Goal: Task Accomplishment & Management: Manage account settings

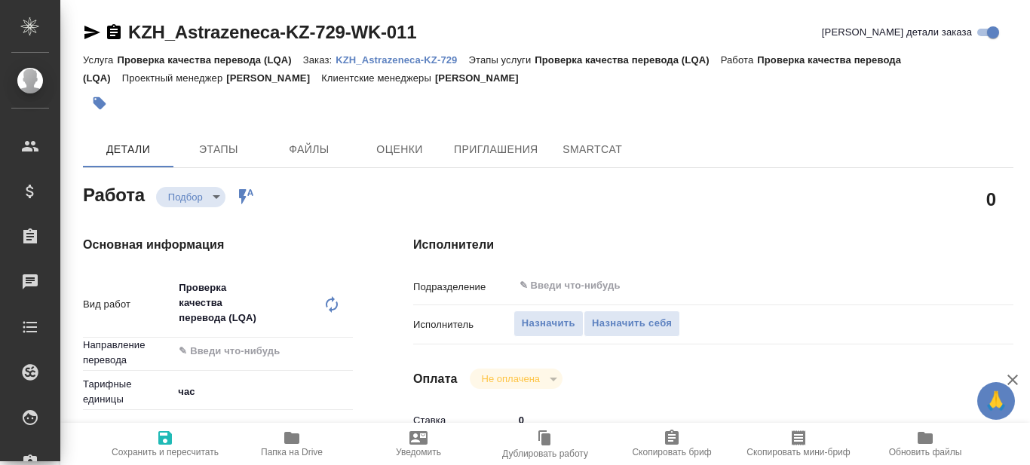
type textarea "x"
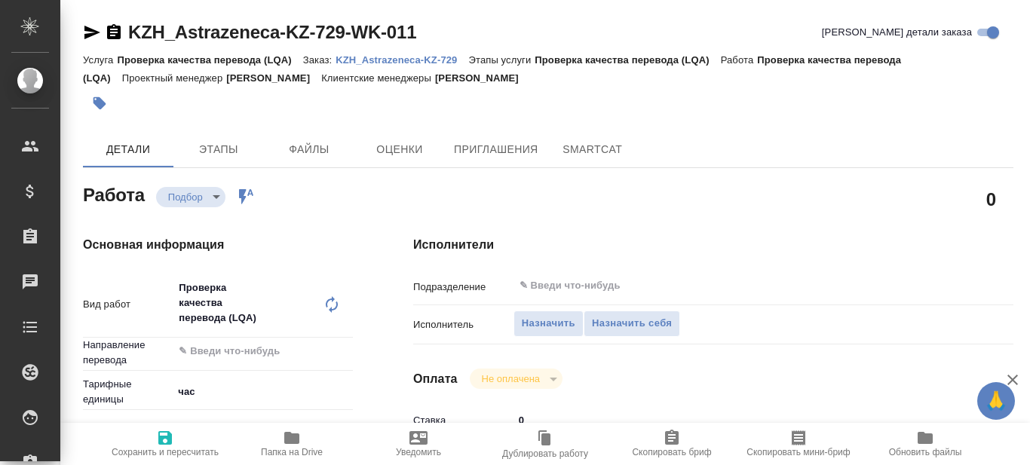
type textarea "x"
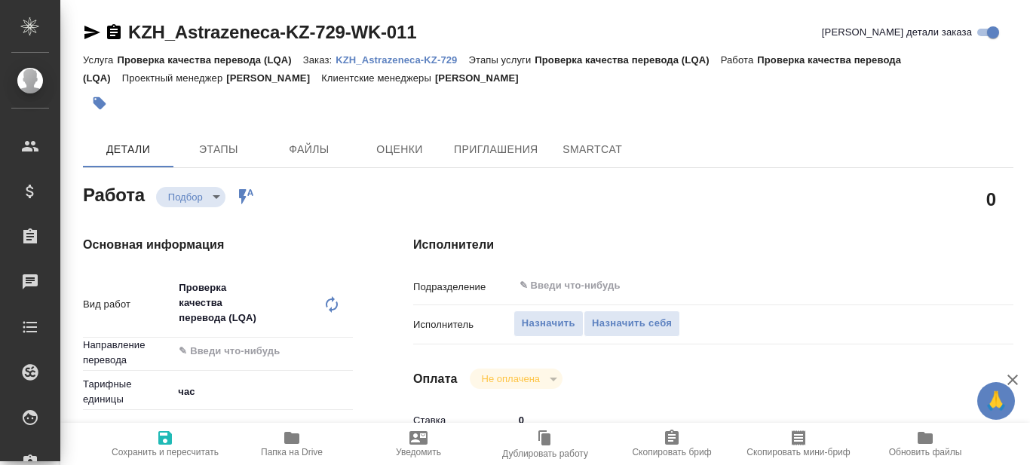
type textarea "x"
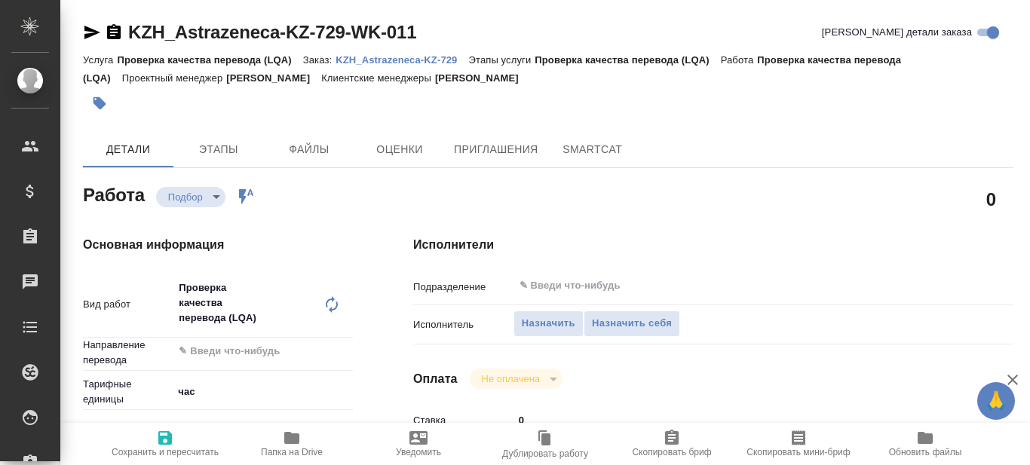
click at [429, 60] on p "KZH_Astrazeneca-KZ-729" at bounding box center [402, 59] width 133 height 11
click at [636, 322] on span "Назначить себя" at bounding box center [632, 323] width 80 height 17
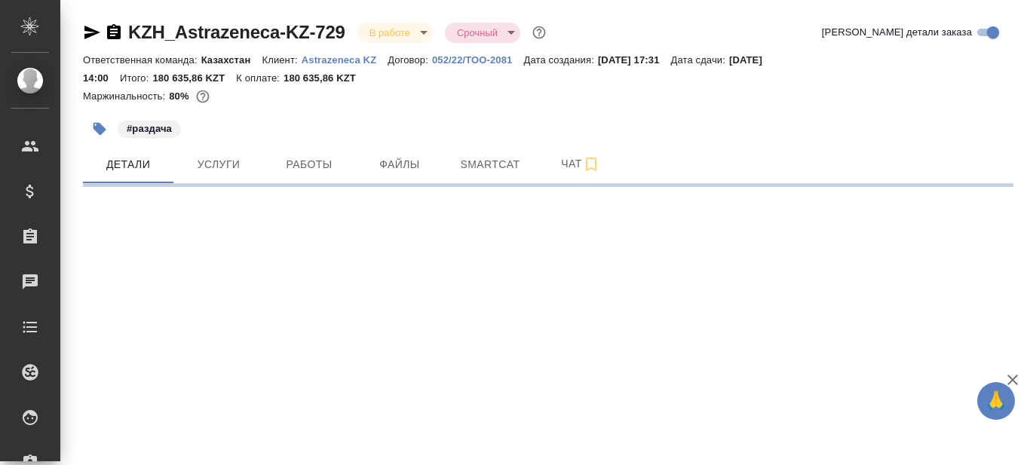
select select "RU"
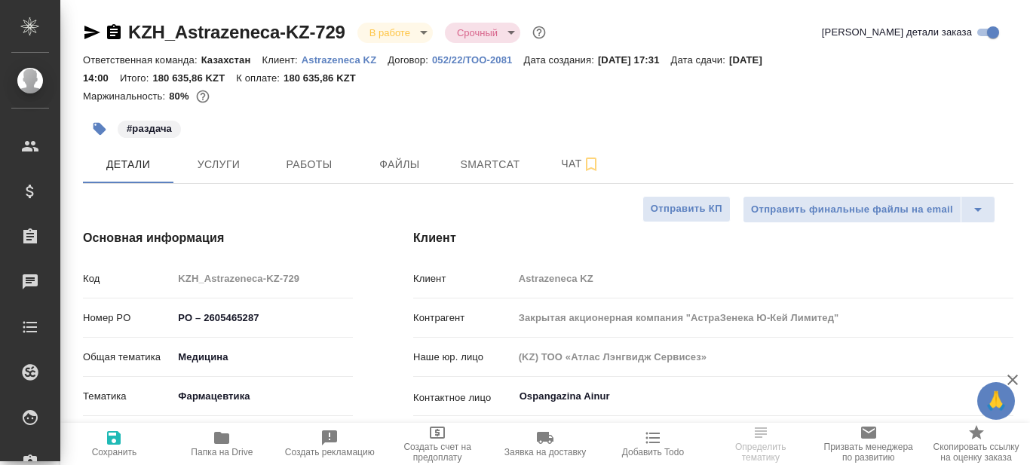
type textarea "x"
type input "[PERSON_NAME]"
type input "Matveeva Anastasia"
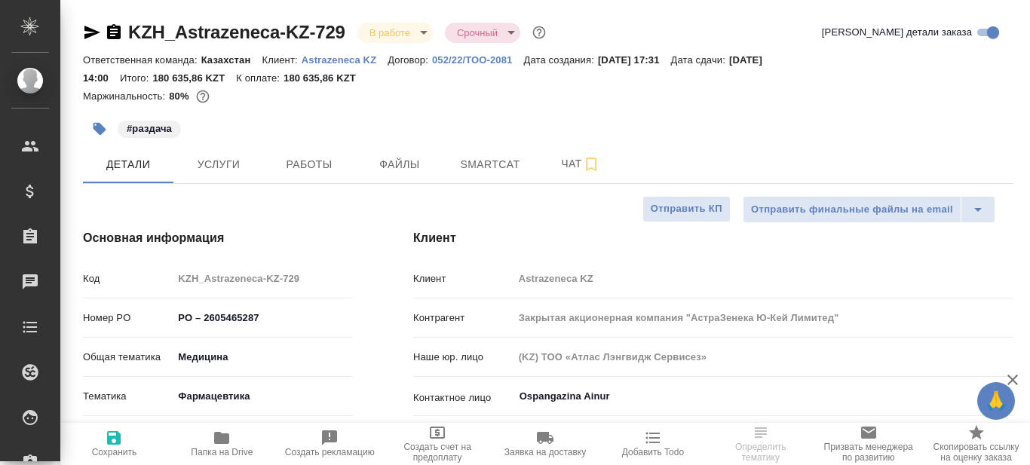
type input "[PERSON_NAME]"
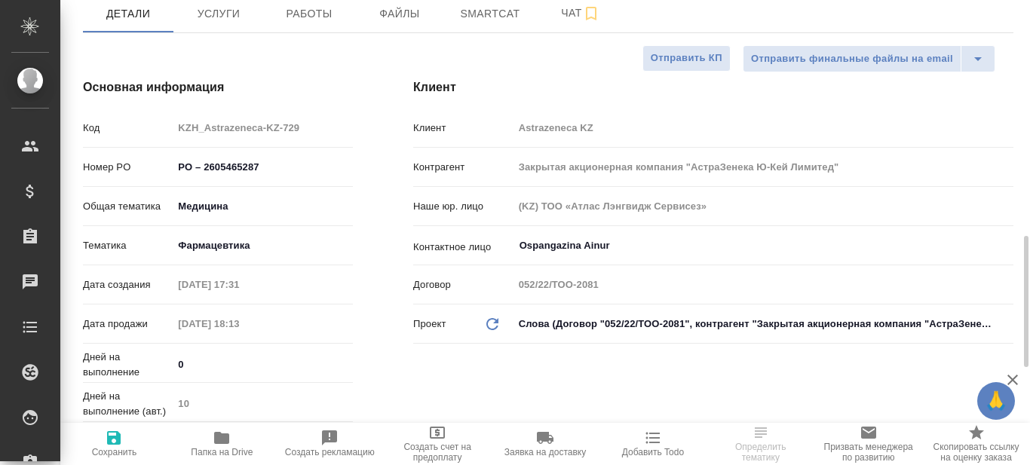
scroll to position [377, 0]
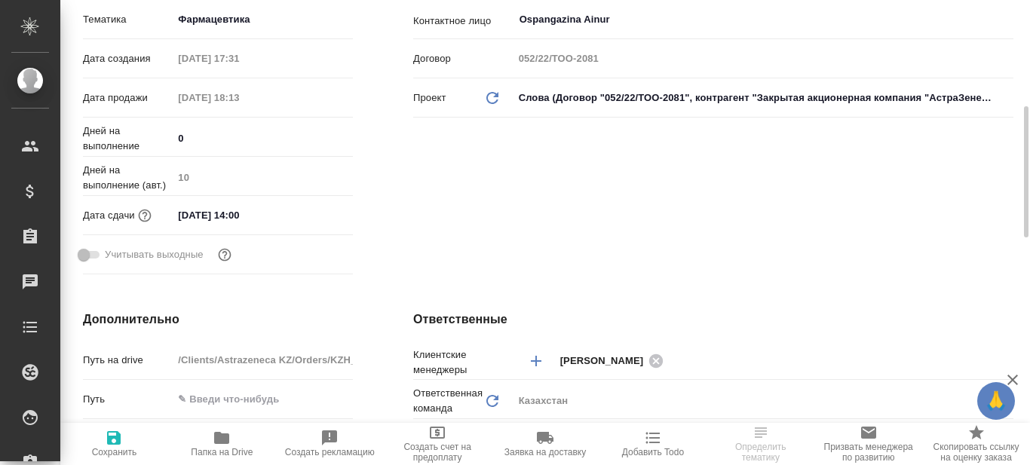
click at [216, 446] on span "Папка на Drive" at bounding box center [222, 443] width 90 height 29
type textarea "x"
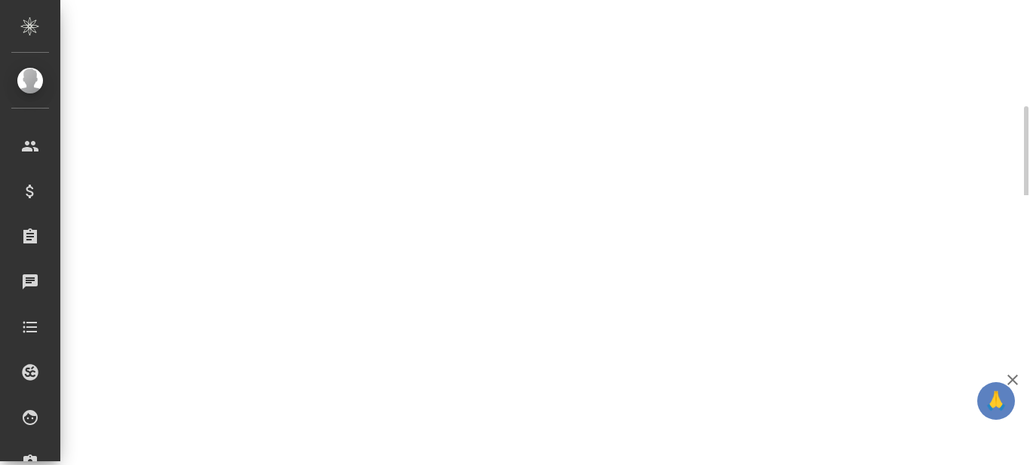
select select "RU"
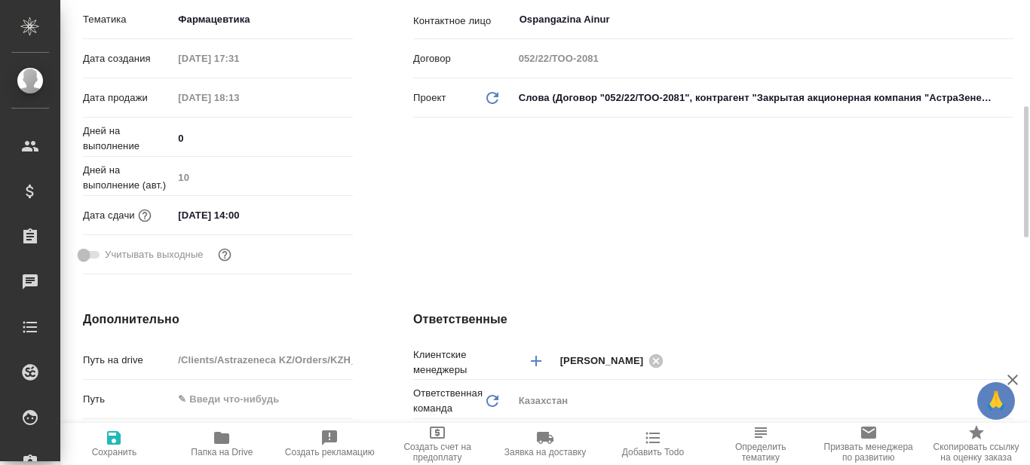
type textarea "x"
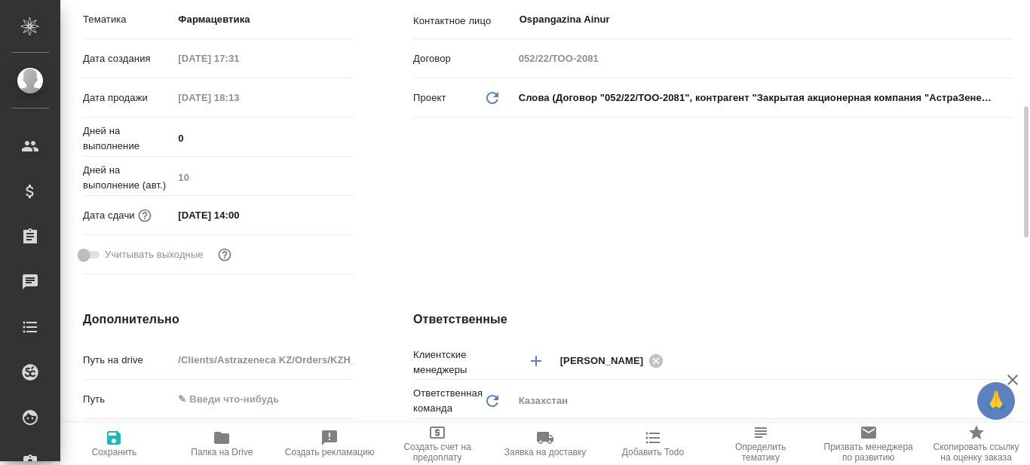
type textarea "x"
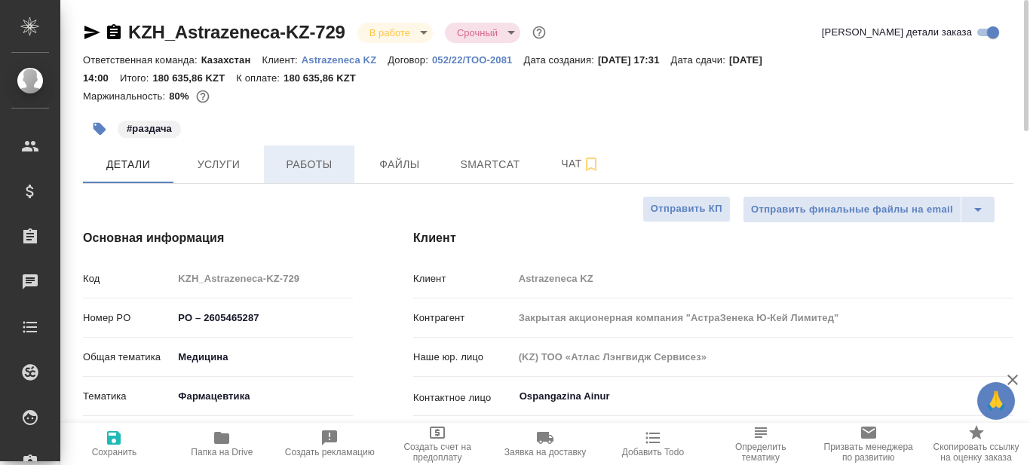
click at [296, 177] on button "Работы" at bounding box center [309, 165] width 90 height 38
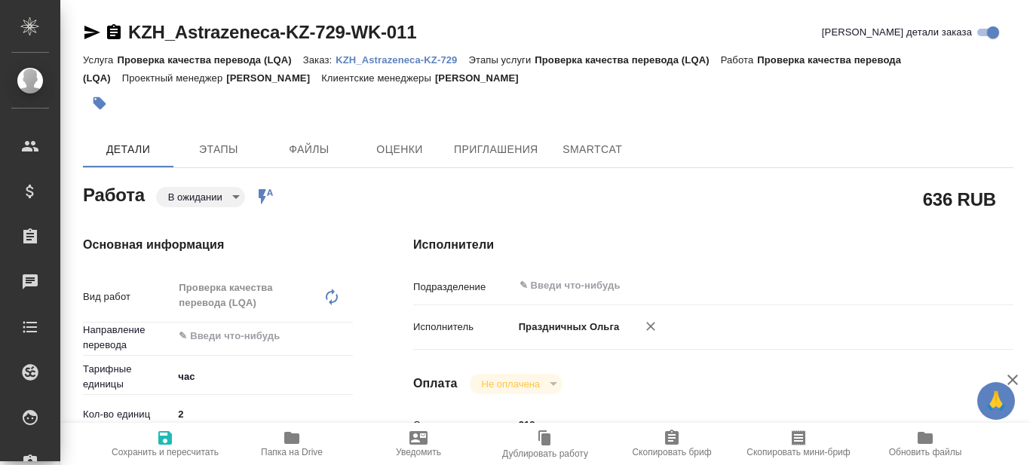
type textarea "x"
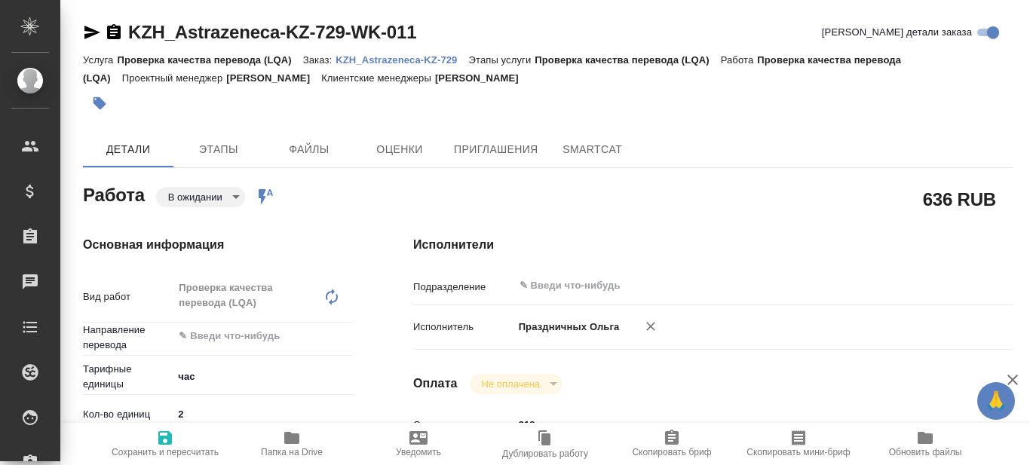
type textarea "x"
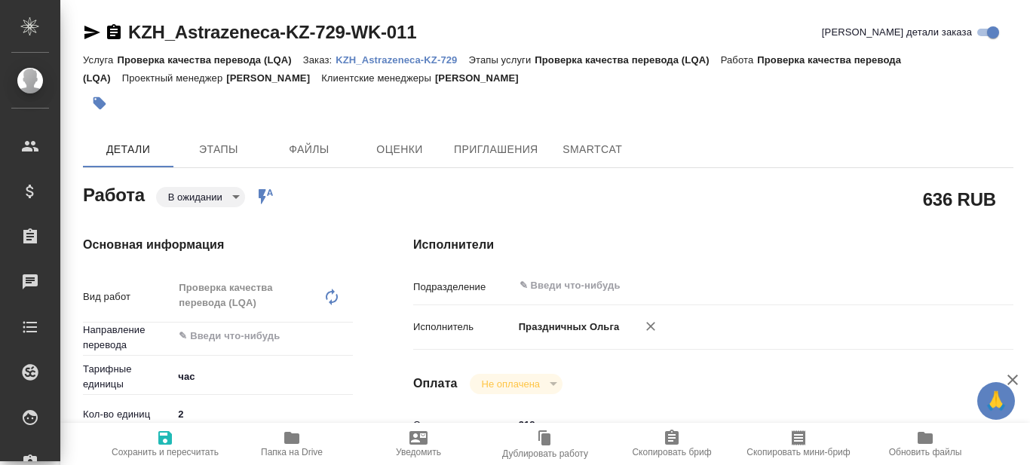
type textarea "x"
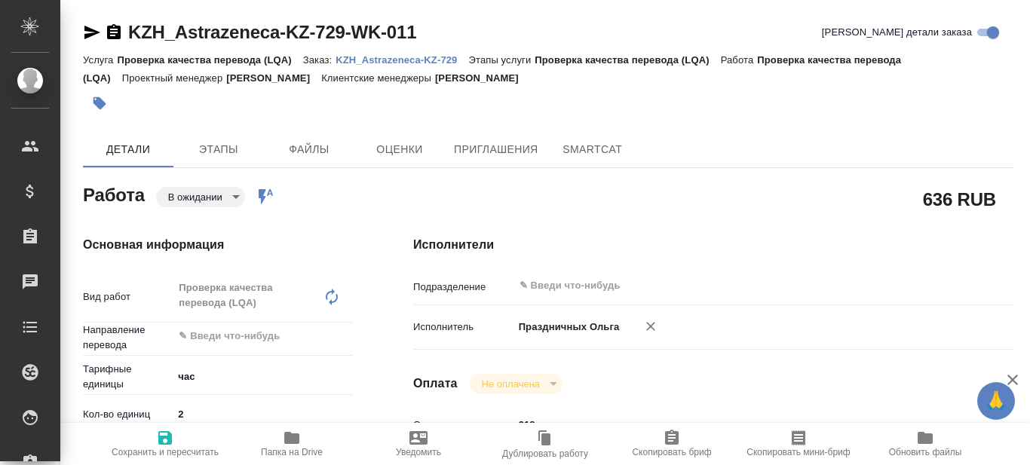
type textarea "x"
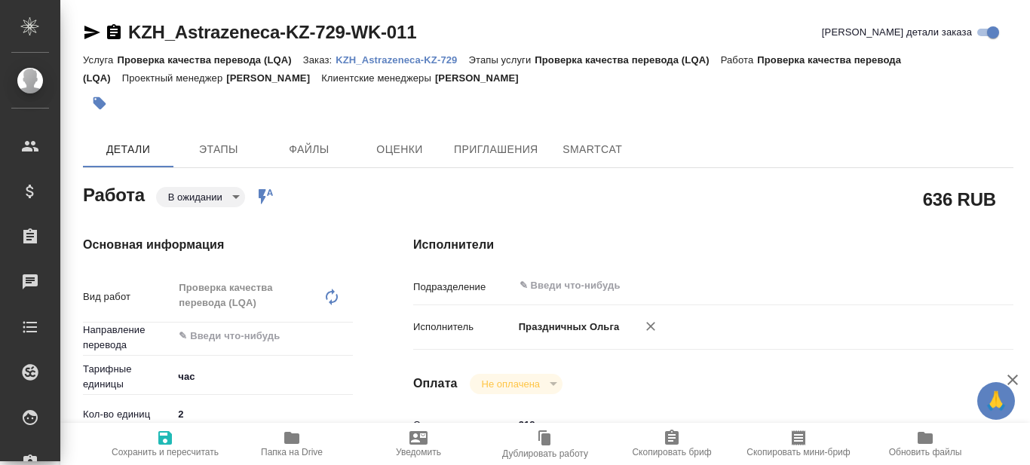
scroll to position [75, 0]
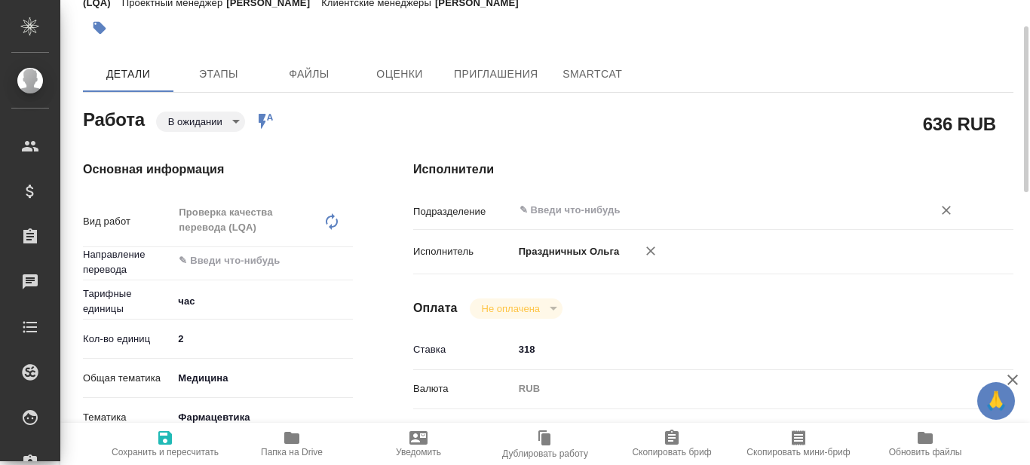
click at [580, 212] on input "text" at bounding box center [713, 210] width 391 height 18
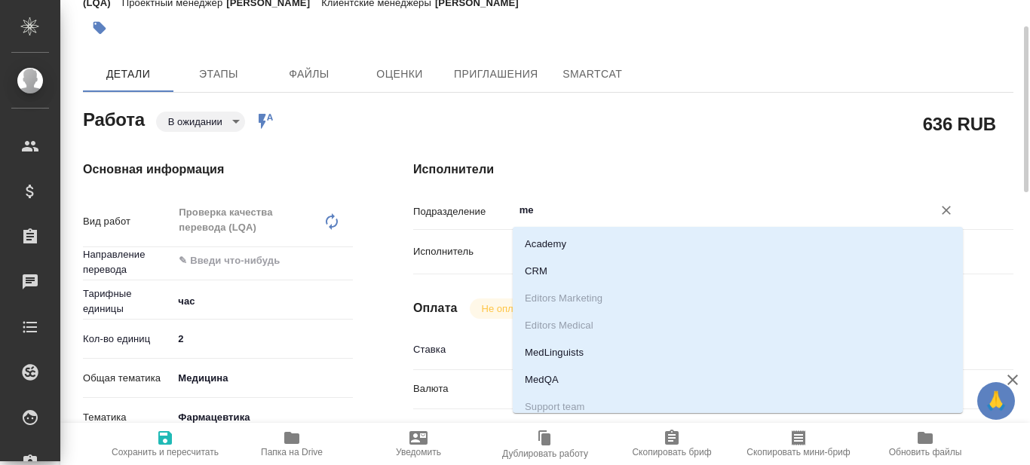
type input "med"
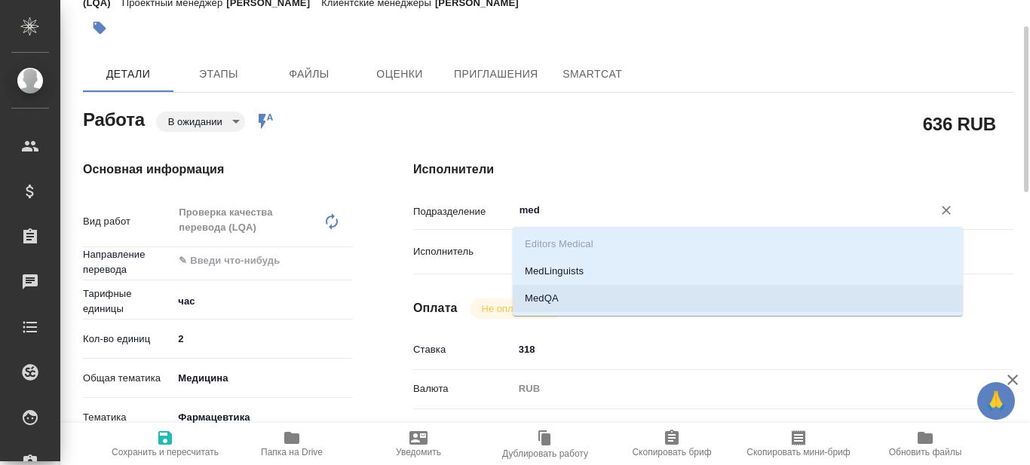
click at [553, 292] on li "MedQA" at bounding box center [738, 298] width 450 height 27
type textarea "x"
type input "MedQA"
type textarea "x"
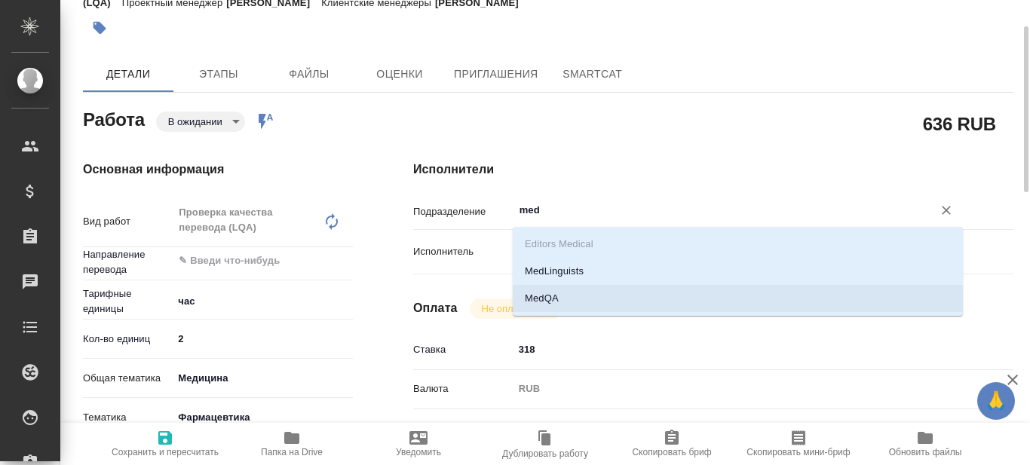
type textarea "x"
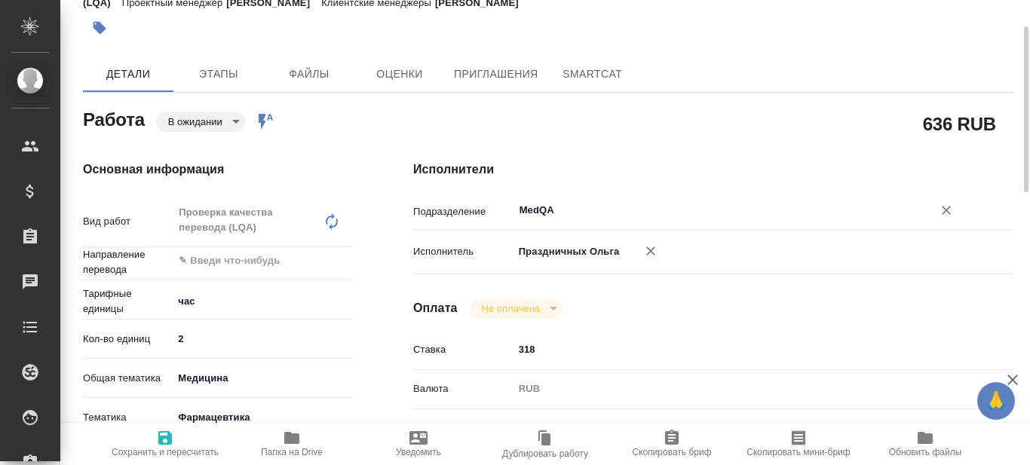
type input "MedQA"
click at [164, 443] on icon "button" at bounding box center [165, 438] width 18 height 18
type textarea "x"
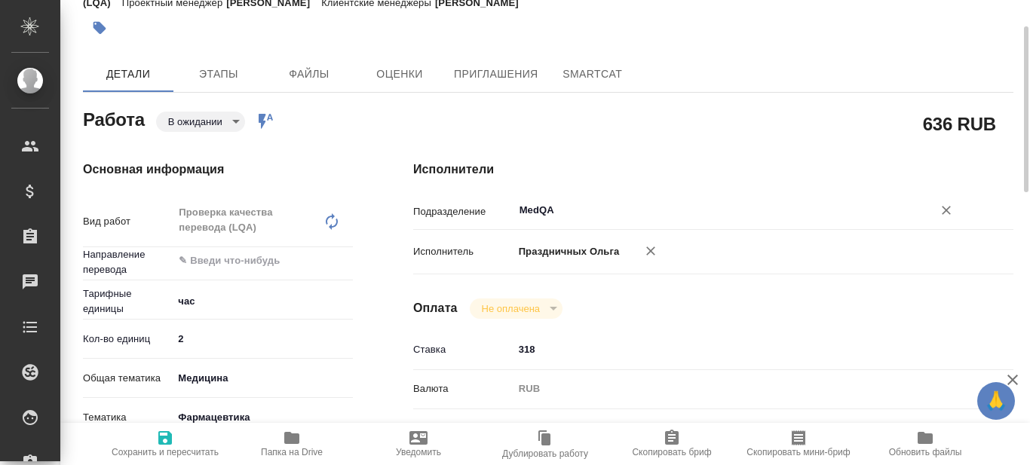
type textarea "x"
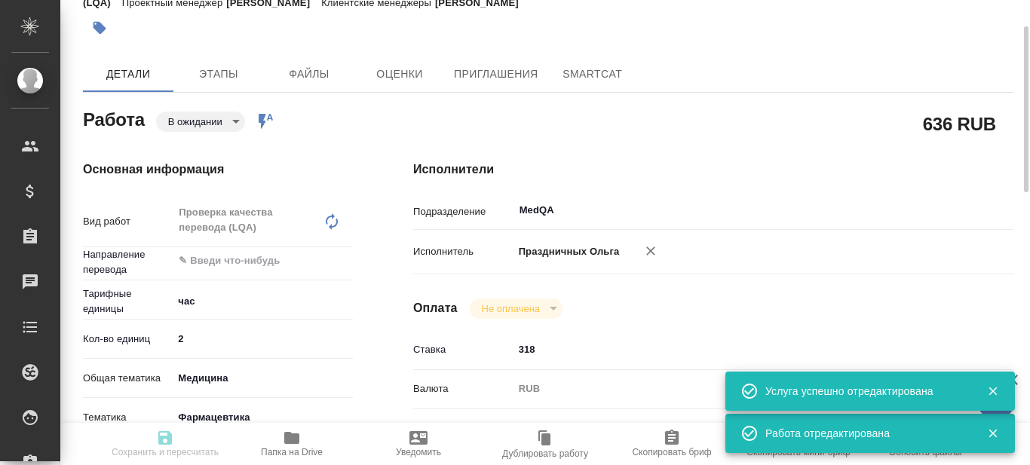
type input "pending"
type textarea "Проверка качества перевода (LQA)"
type textarea "x"
type input "5a8b1489cc6b4906c91bfd93"
type input "2"
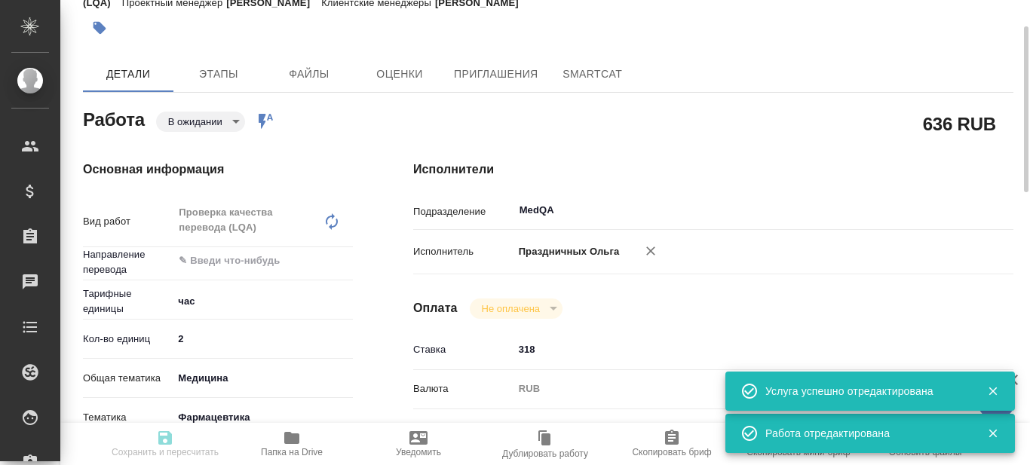
type input "med"
type input "6149832f2b7be24903fd7a82"
type input "15.10.2025 12:00"
type input "15.10.2025 15:00"
type input "17.10.2025 14:00"
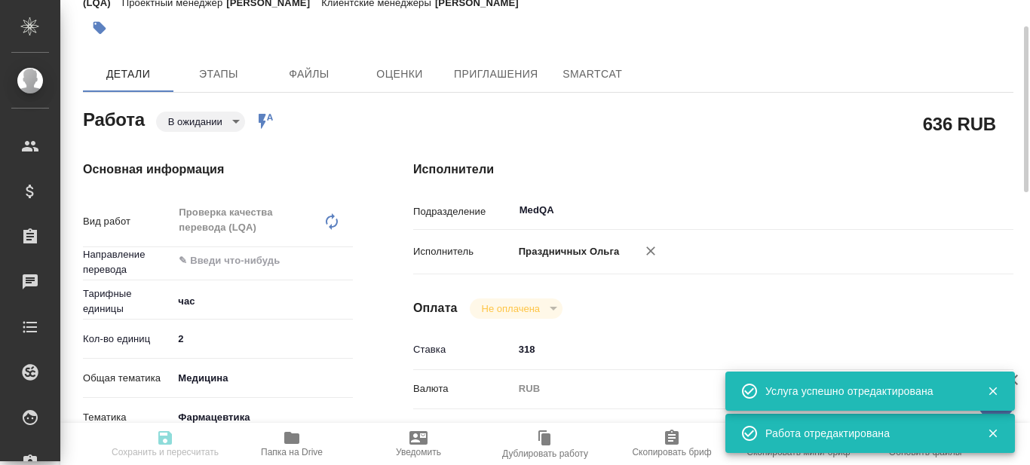
type input "MedQA"
type input "notPayed"
type input "318"
type input "RUB"
type input "Праздничных Ольга"
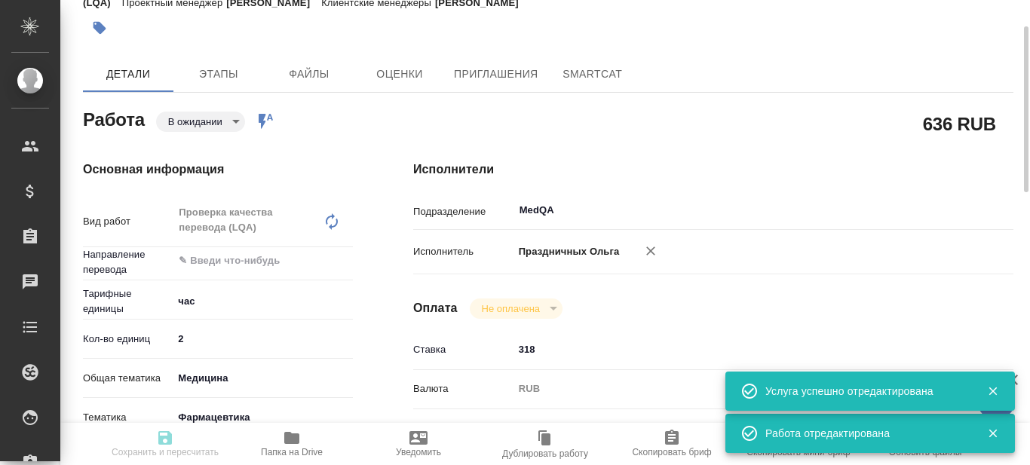
type textarea "Документы для дальнейшей подачи в регуляторные органы"
type textarea "x"
type textarea "/Clients/Astrazeneca KZ/Orders/KZH_Astrazeneca-KZ-729/LQA/KZH_Astrazeneca-KZ-72…"
type textarea "x"
type input "KZH_Astrazeneca-KZ-729"
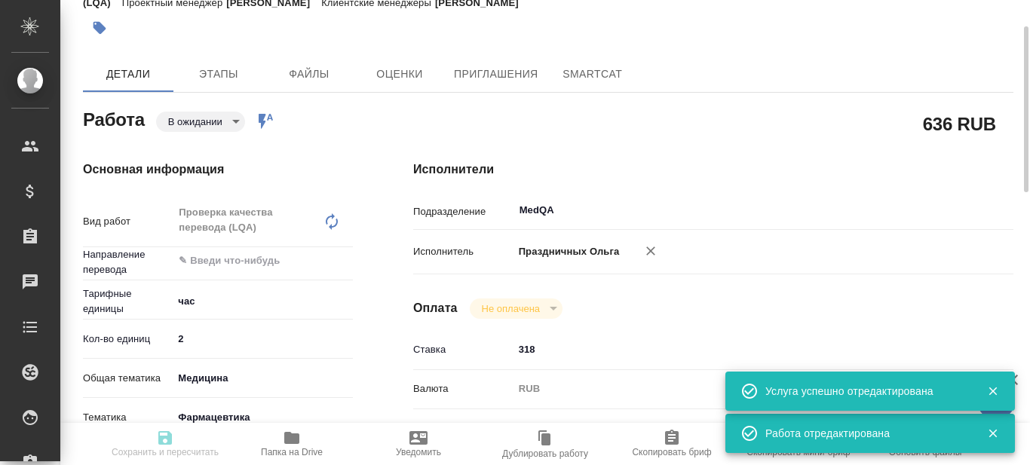
type input "PO – 2605465287"
type input "Проверка качества перевода (LQA)"
type input "Асланукова Сати"
type input "Арсеньева Вера"
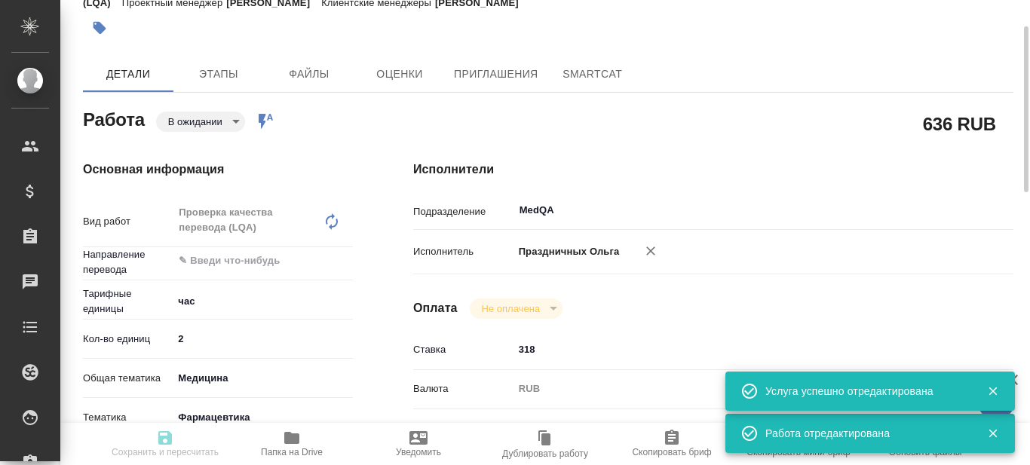
type input "/Clients/Astrazeneca KZ/Orders/KZH_Astrazeneca-KZ-729"
type textarea "x"
type textarea "на русский язык. Переведите пожалуйста для дальнейшей подачи в регуляторные орг…"
type textarea "x"
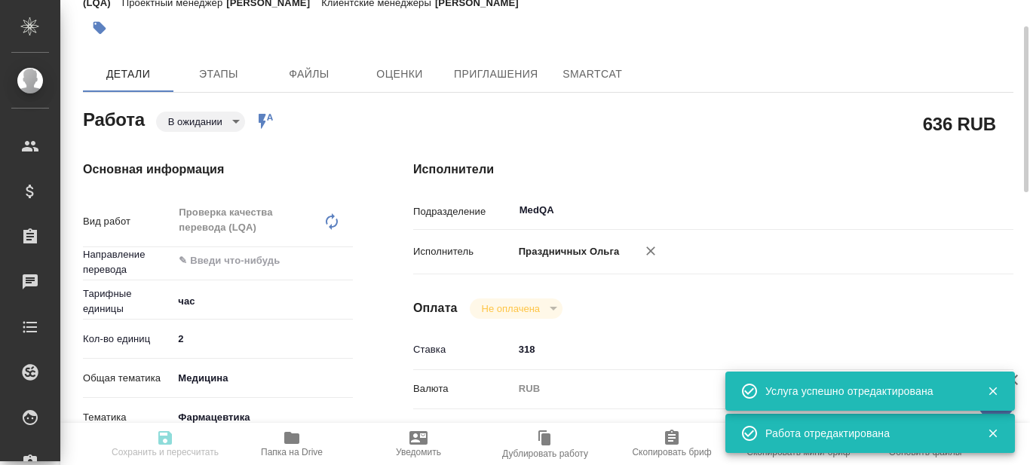
type textarea "x"
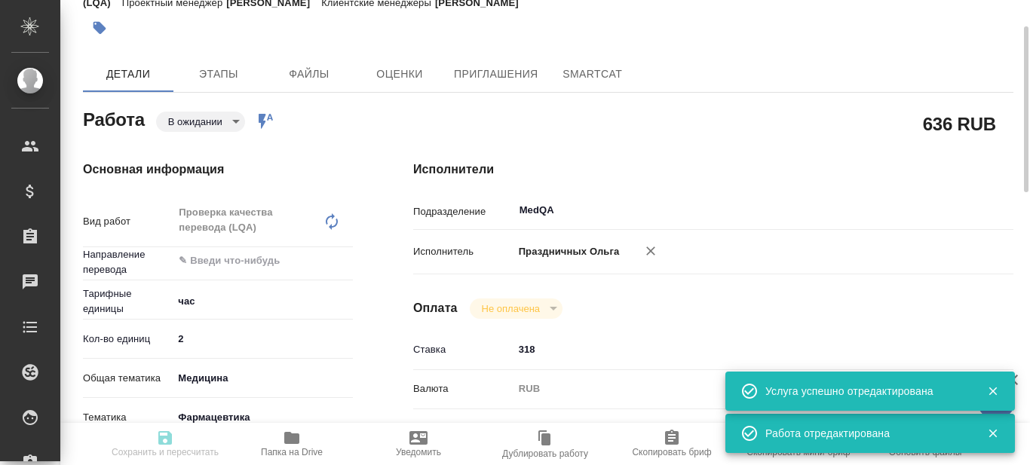
type textarea "x"
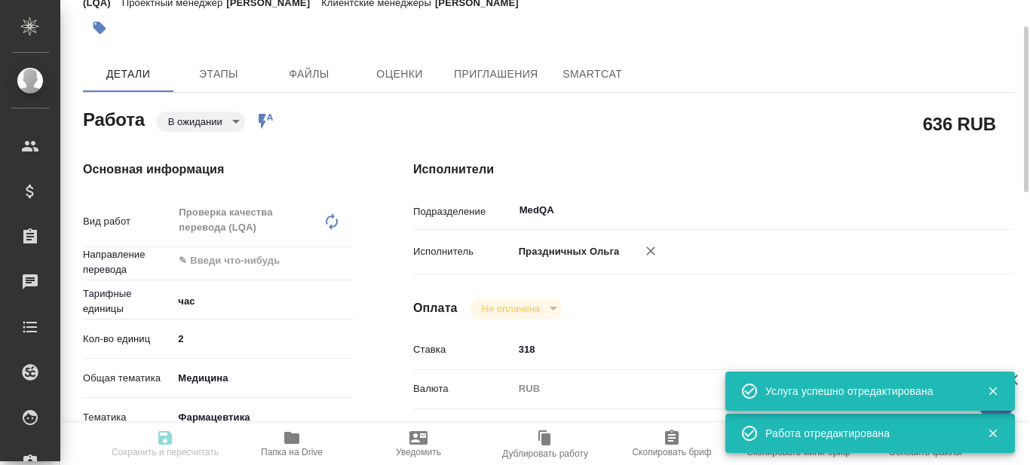
type textarea "x"
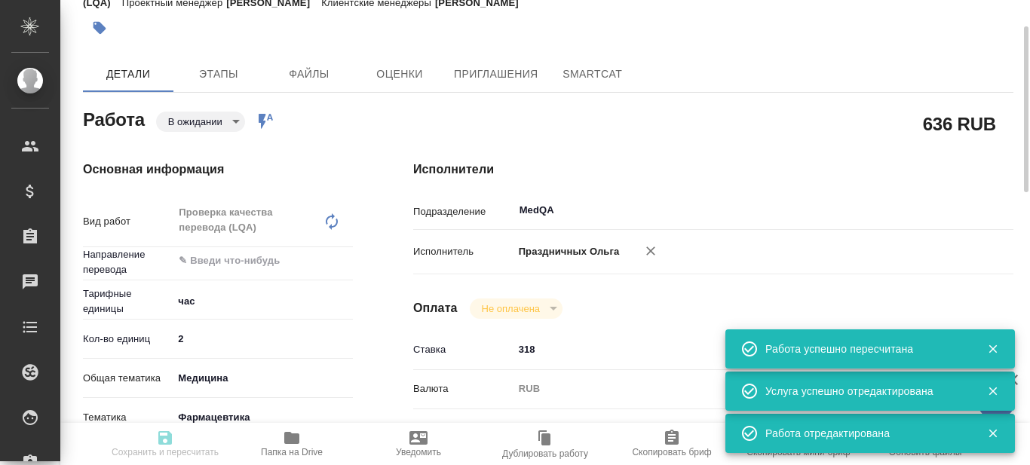
type input "pending"
type textarea "Проверка качества перевода (LQA)"
type textarea "x"
type input "5a8b1489cc6b4906c91bfd93"
type input "2"
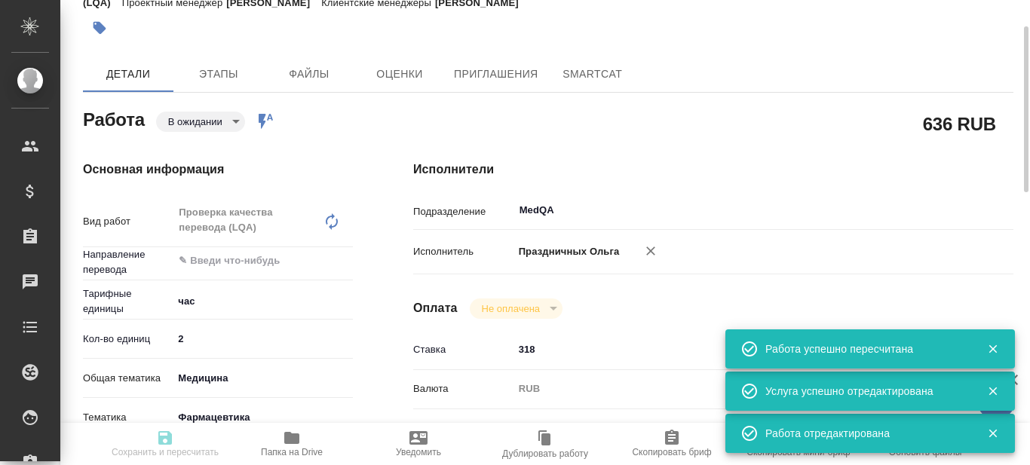
type input "med"
type input "6149832f2b7be24903fd7a82"
type input "15.10.2025 12:00"
type input "15.10.2025 15:00"
type input "17.10.2025 14:00"
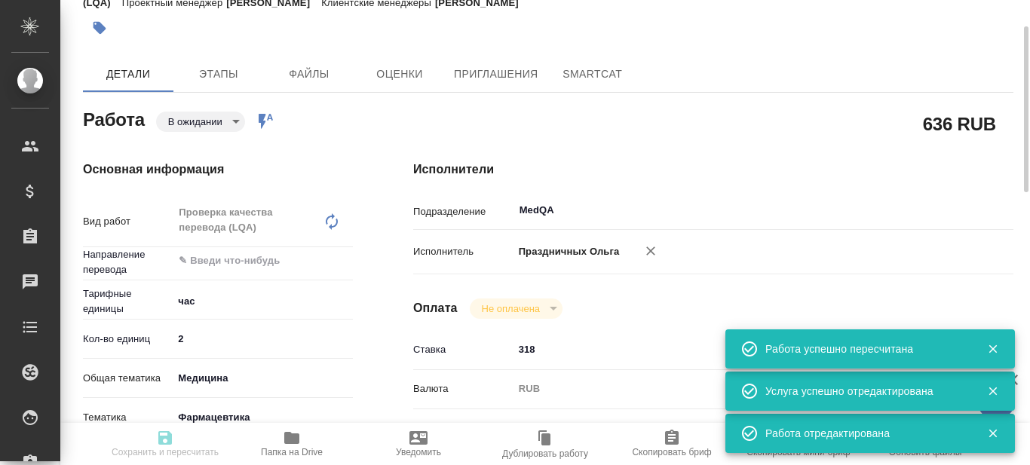
type input "MedQA"
type input "notPayed"
type input "318"
type input "RUB"
type input "Праздничных Ольга"
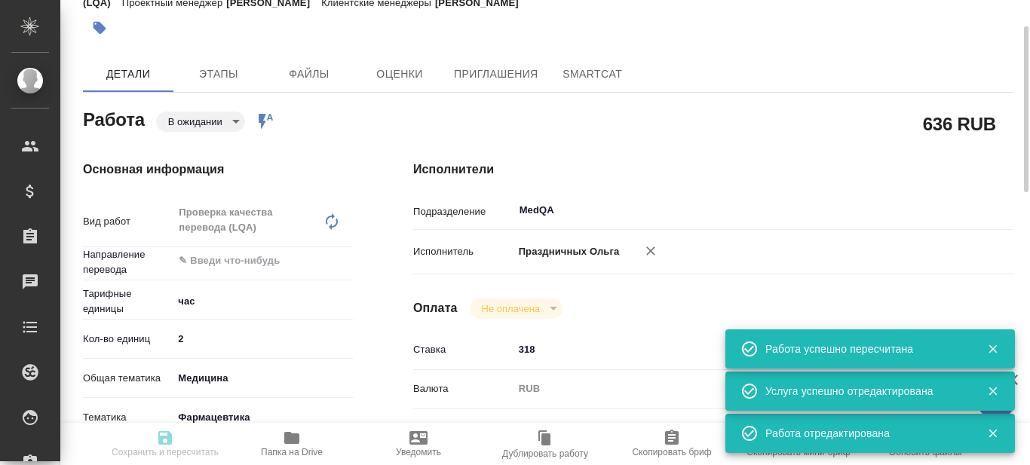
type textarea "Документы для дальнейшей подачи в регуляторные органы"
type textarea "x"
type textarea "/Clients/Astrazeneca KZ/Orders/KZH_Astrazeneca-KZ-729/LQA/KZH_Astrazeneca-KZ-72…"
type textarea "x"
type input "KZH_Astrazeneca-KZ-729"
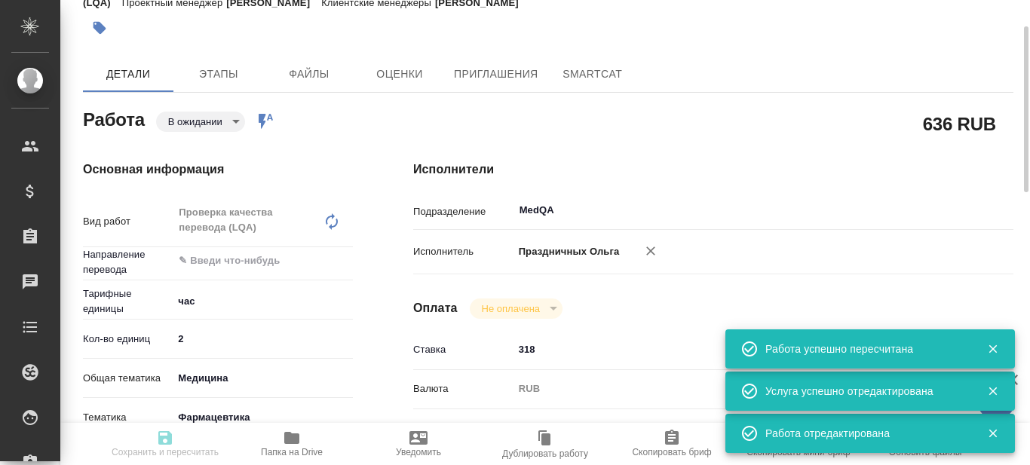
type input "PO – 2605465287"
type input "Проверка качества перевода (LQA)"
type input "Асланукова Сати"
type input "Арсеньева Вера"
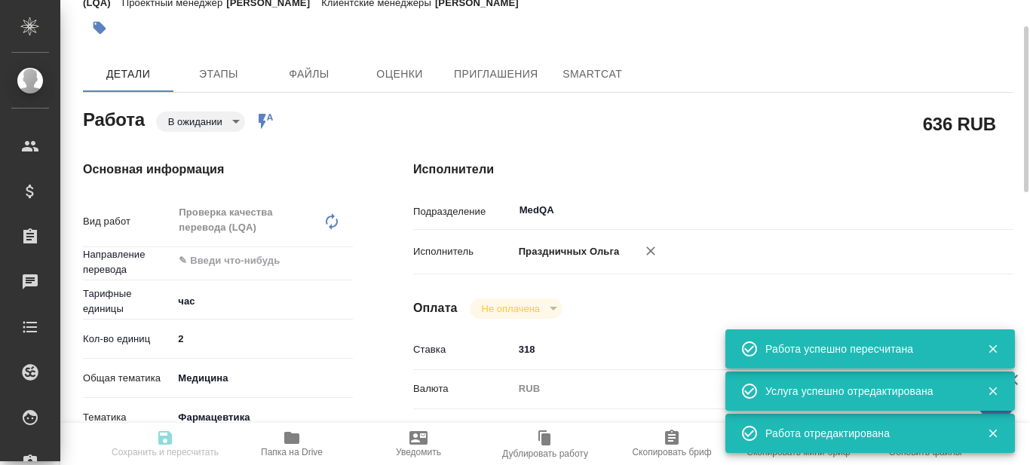
type input "/Clients/Astrazeneca KZ/Orders/KZH_Astrazeneca-KZ-729"
type textarea "x"
type textarea "на русский язык. Переведите пожалуйста для дальнейшей подачи в регуляторные орг…"
type textarea "x"
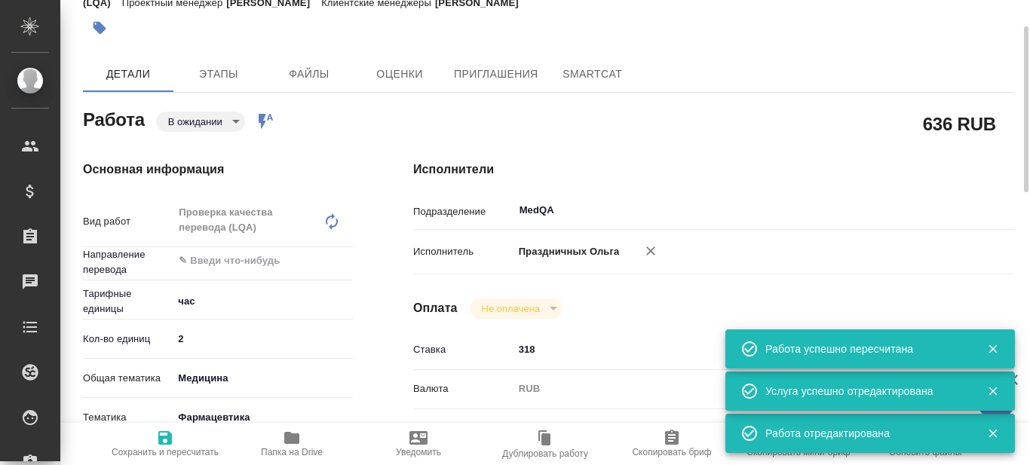
type textarea "x"
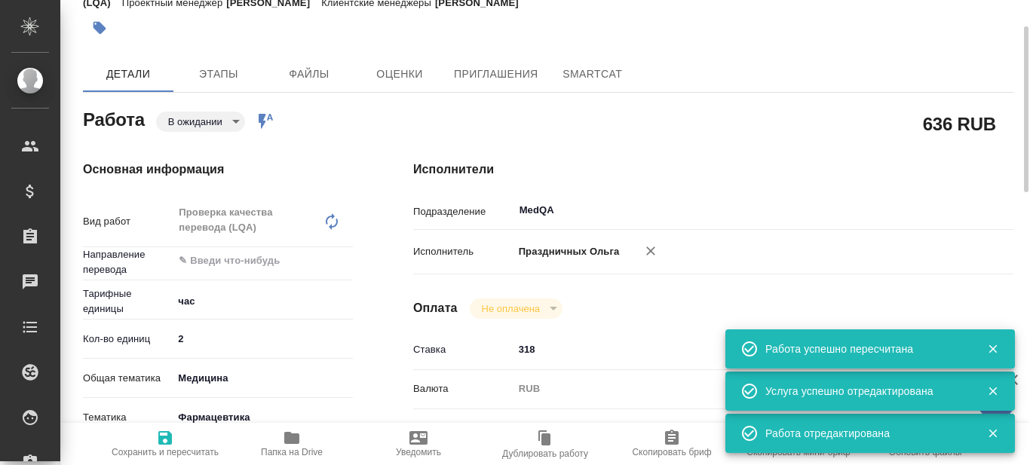
type textarea "x"
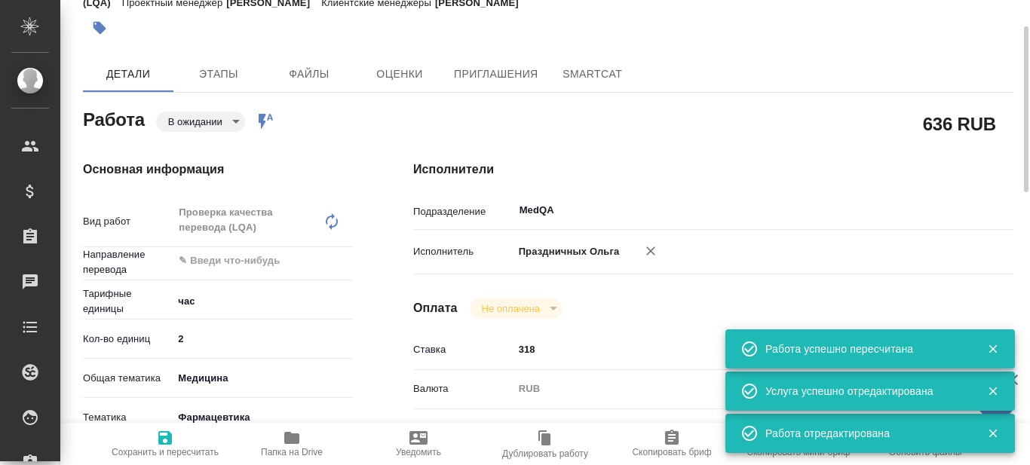
type textarea "x"
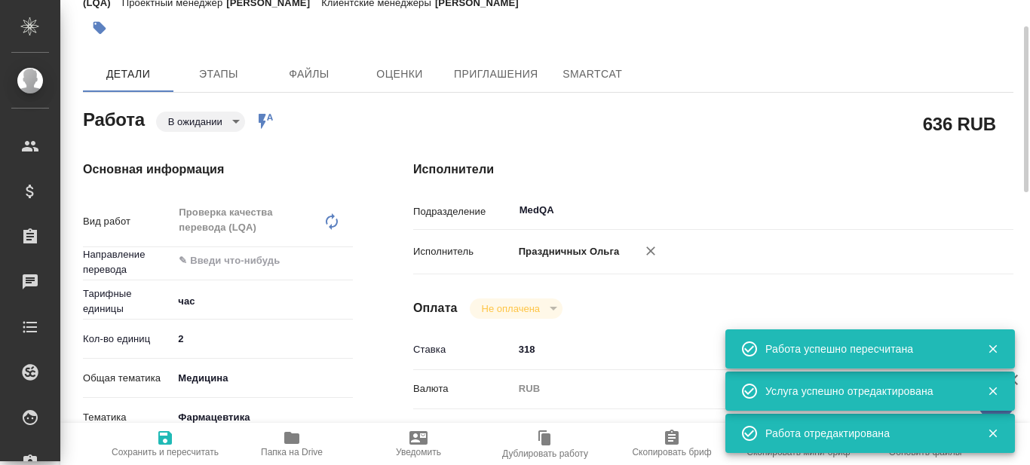
type textarea "x"
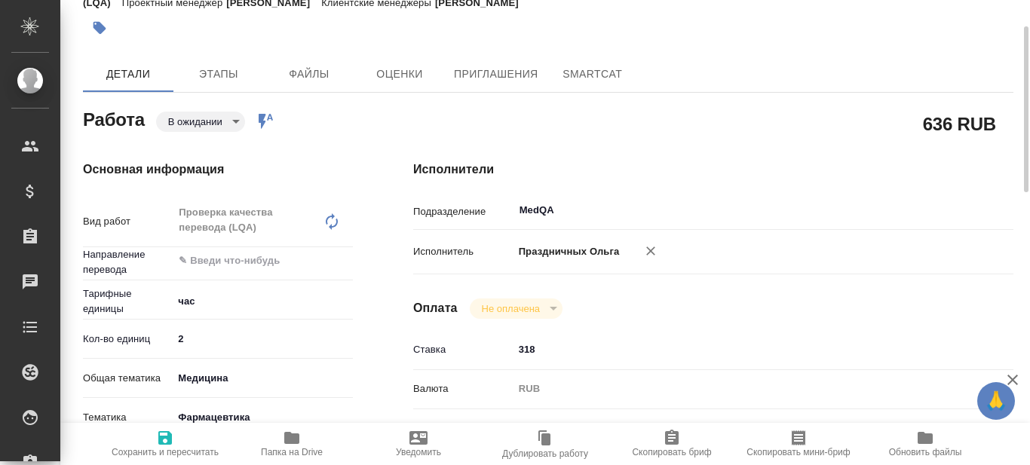
scroll to position [0, 0]
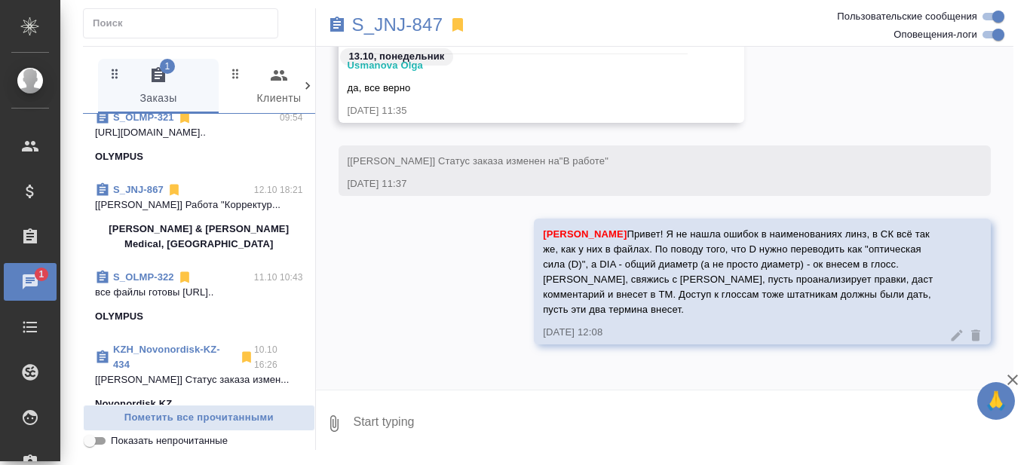
scroll to position [377, 0]
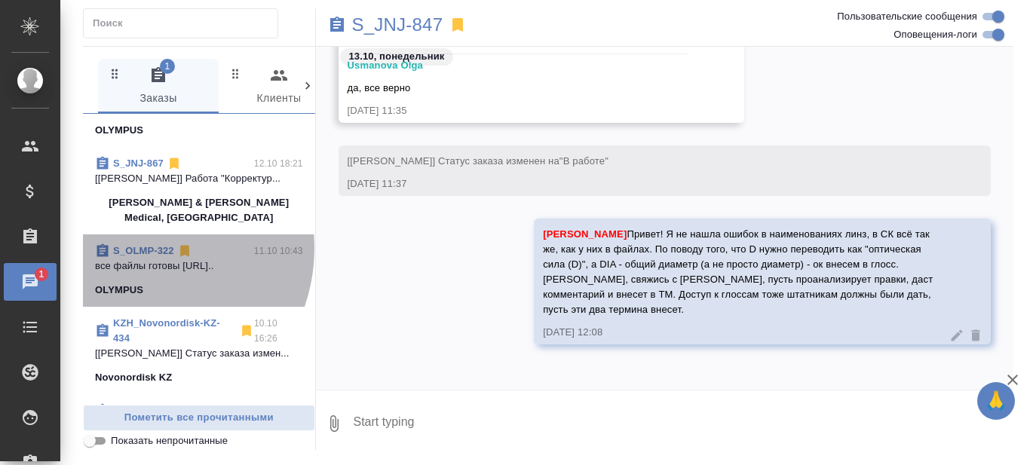
click at [133, 256] on link "S_OLMP-322" at bounding box center [143, 250] width 61 height 11
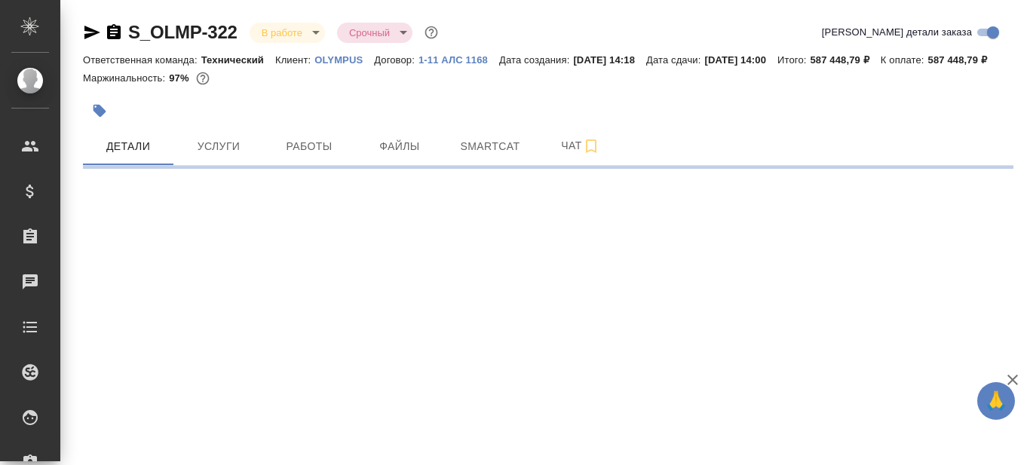
select select "RU"
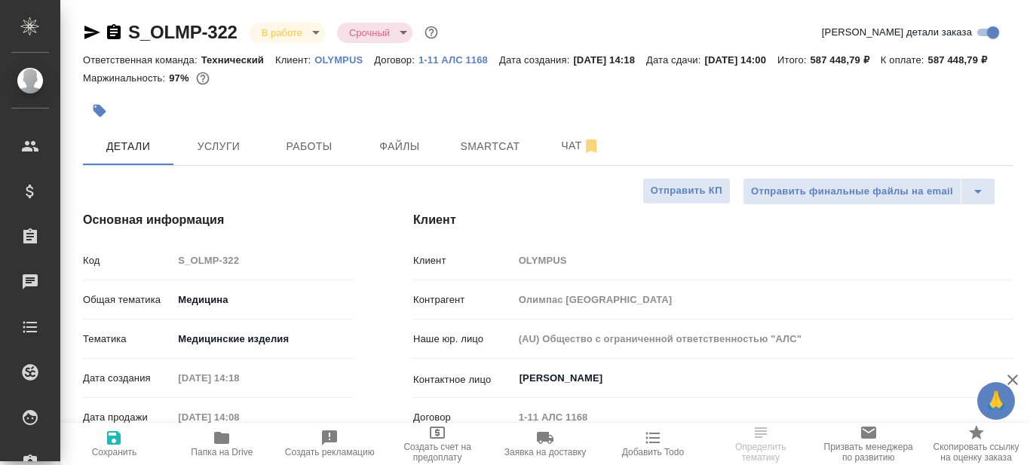
type textarea "x"
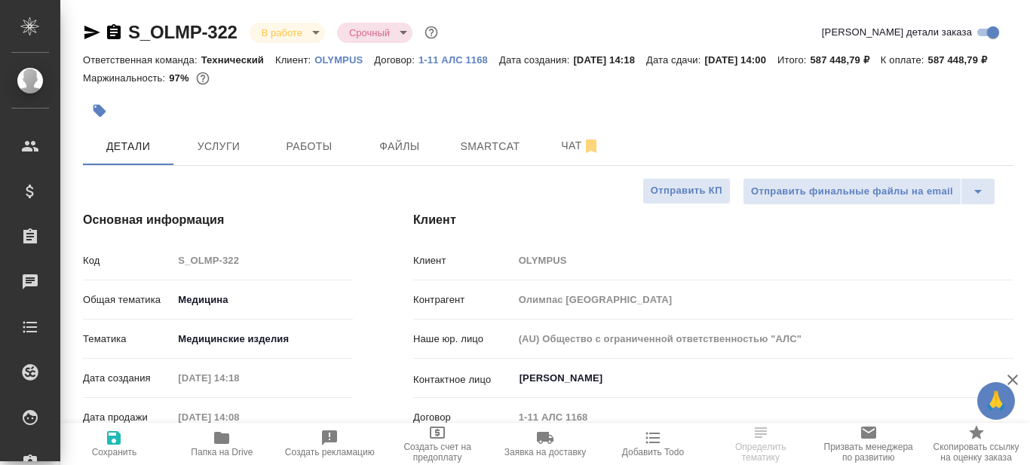
type textarea "x"
click at [90, 35] on icon "button" at bounding box center [92, 33] width 16 height 14
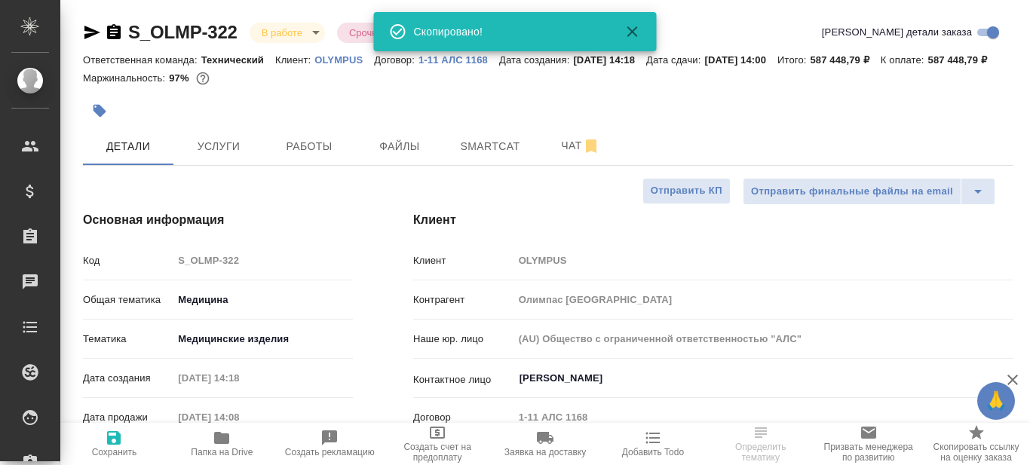
type textarea "x"
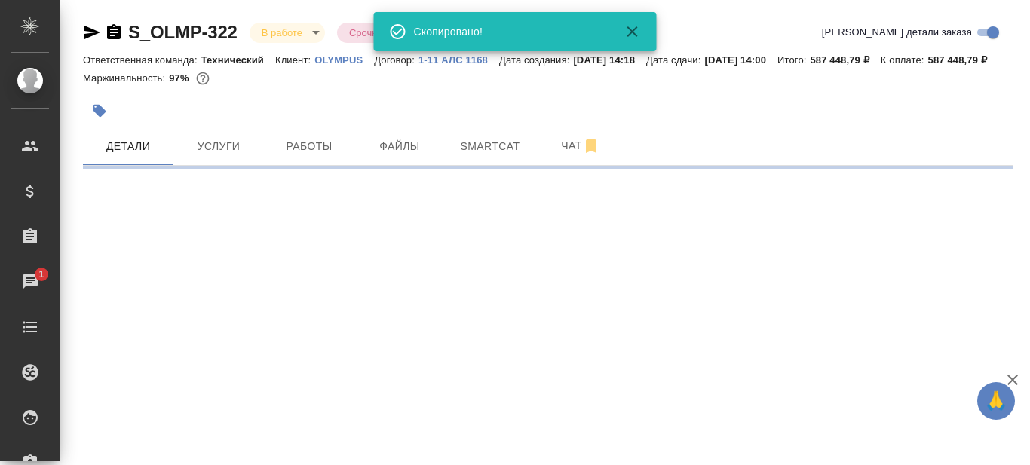
select select "RU"
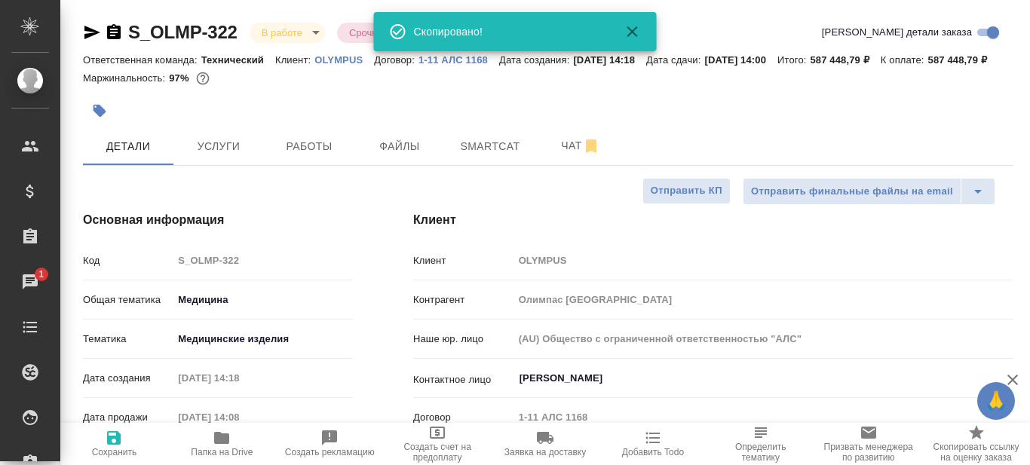
type textarea "x"
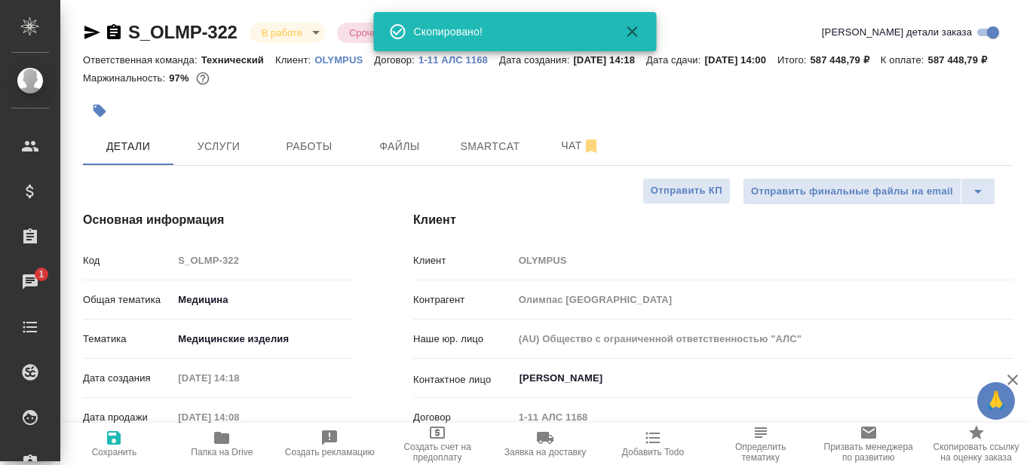
type textarea "x"
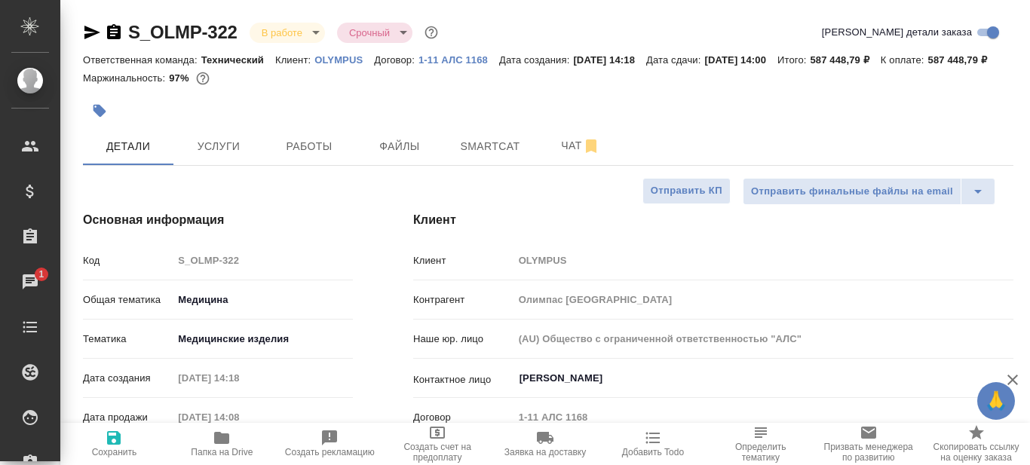
type textarea "x"
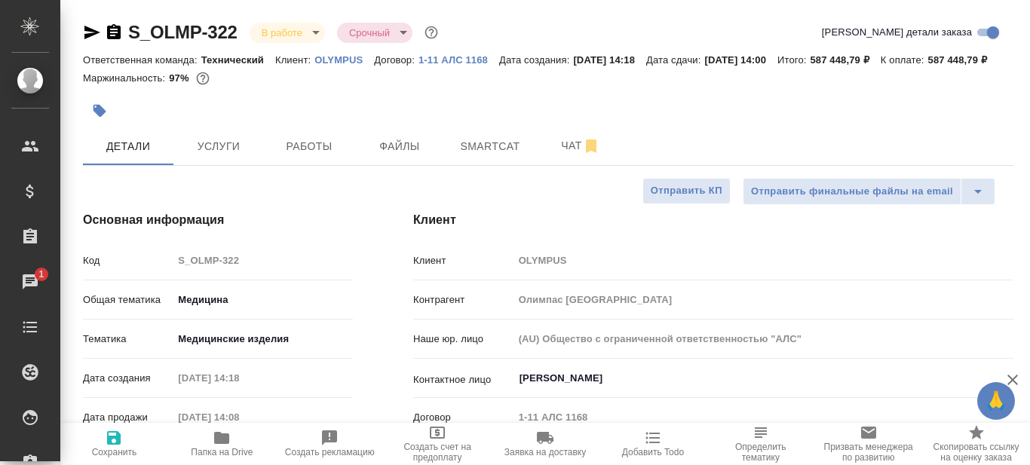
type textarea "x"
click at [681, 88] on div "Маржинальность: 97%" at bounding box center [548, 79] width 931 height 20
type textarea "x"
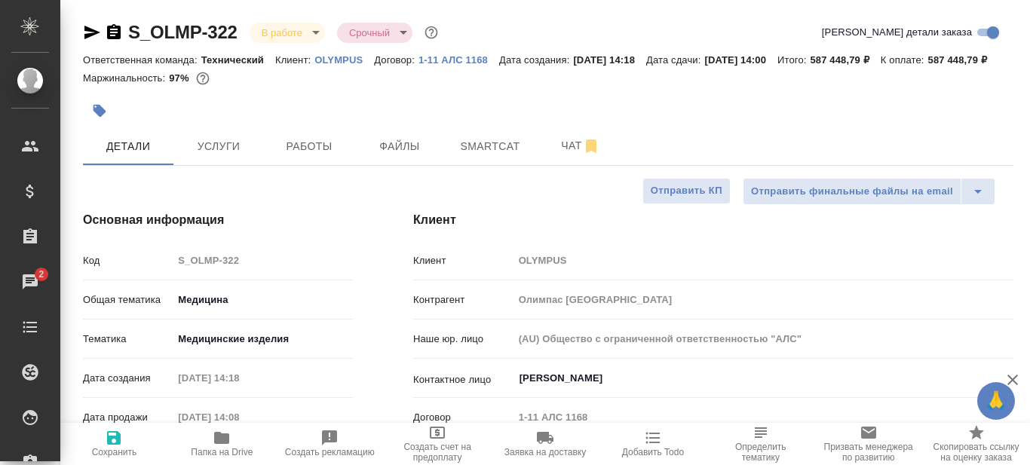
type textarea "x"
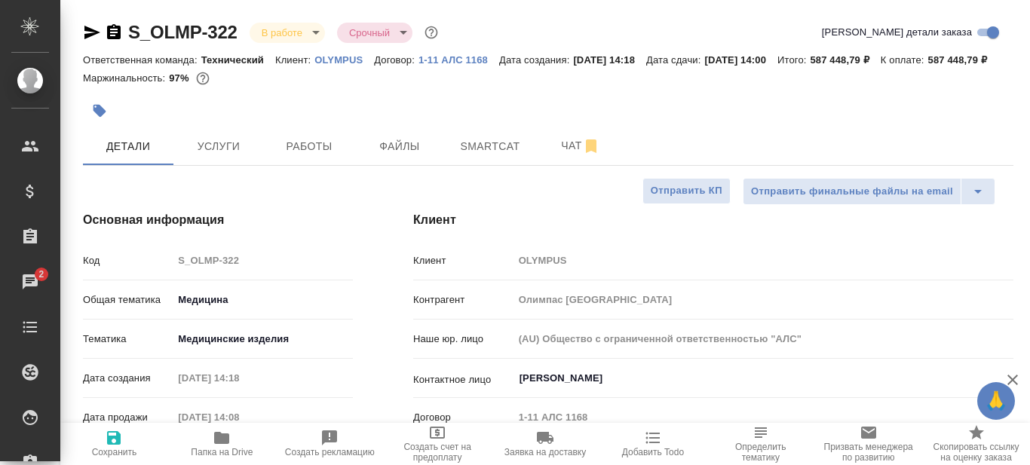
type textarea "x"
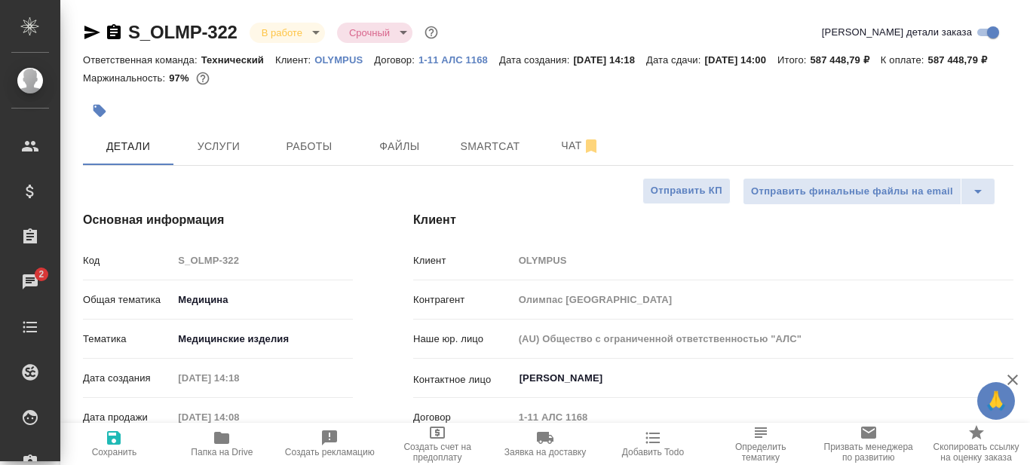
type textarea "x"
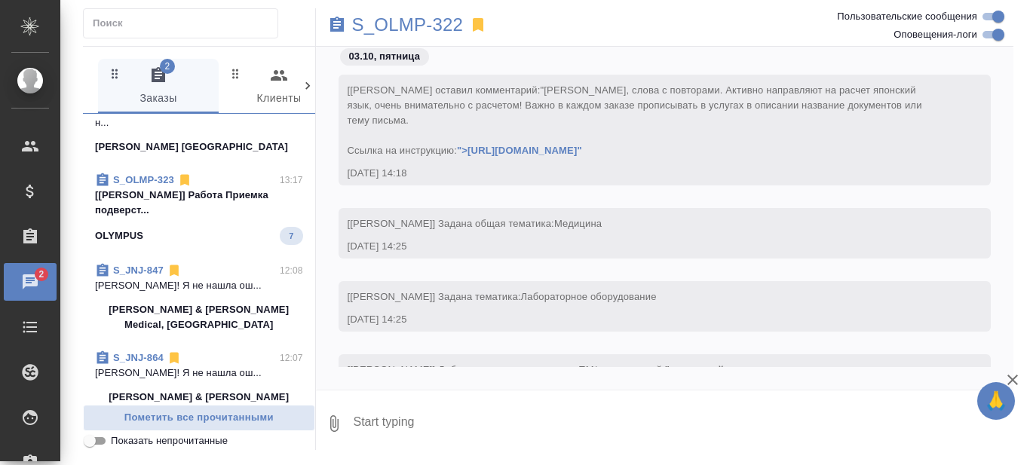
scroll to position [151, 0]
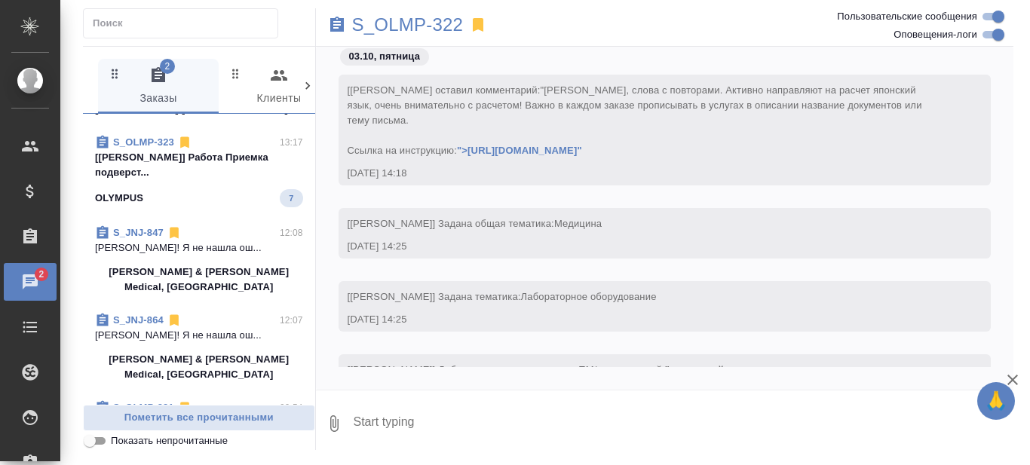
click at [214, 256] on p "Сергеева Анастасия Привет! Я не нашла ош..." at bounding box center [199, 248] width 208 height 15
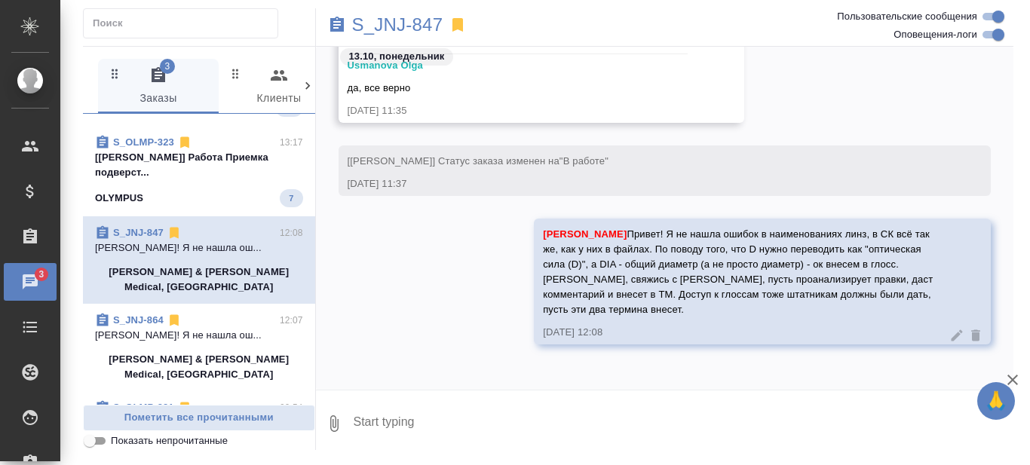
scroll to position [60, 0]
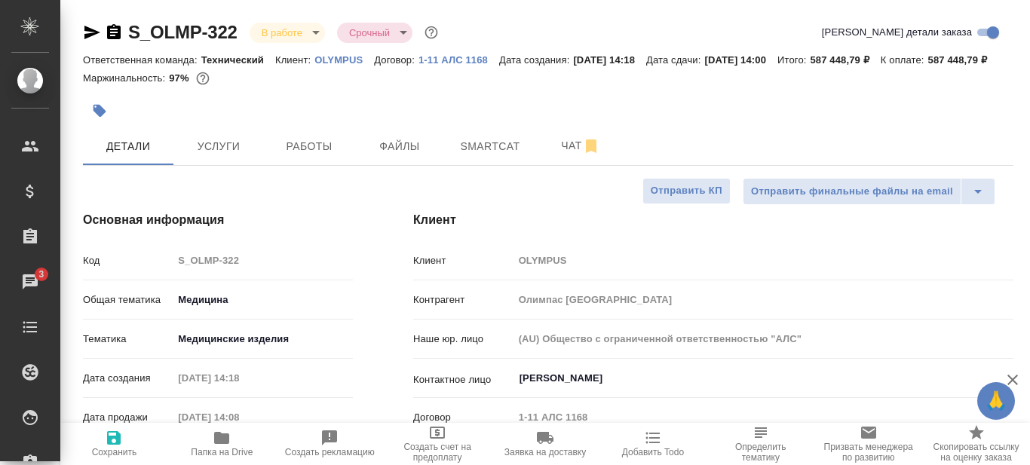
select select "RU"
click at [90, 34] on icon "button" at bounding box center [92, 32] width 18 height 18
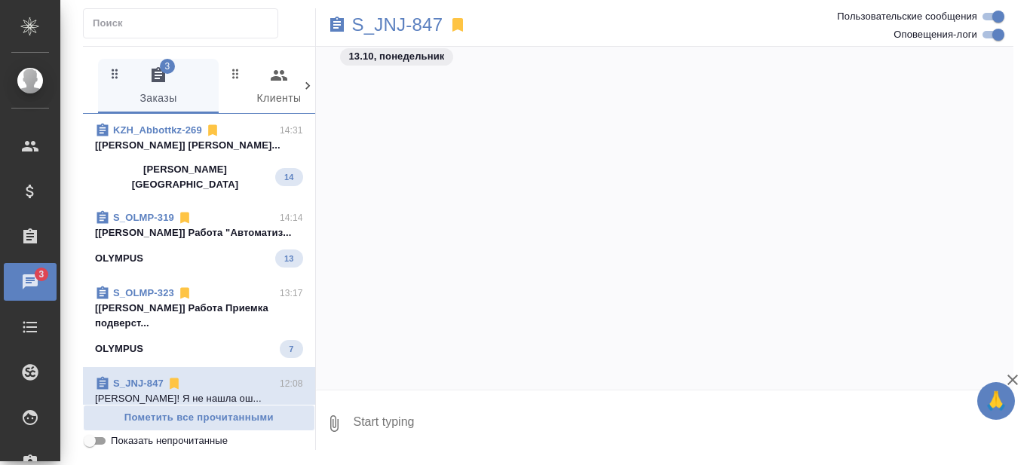
scroll to position [31002, 0]
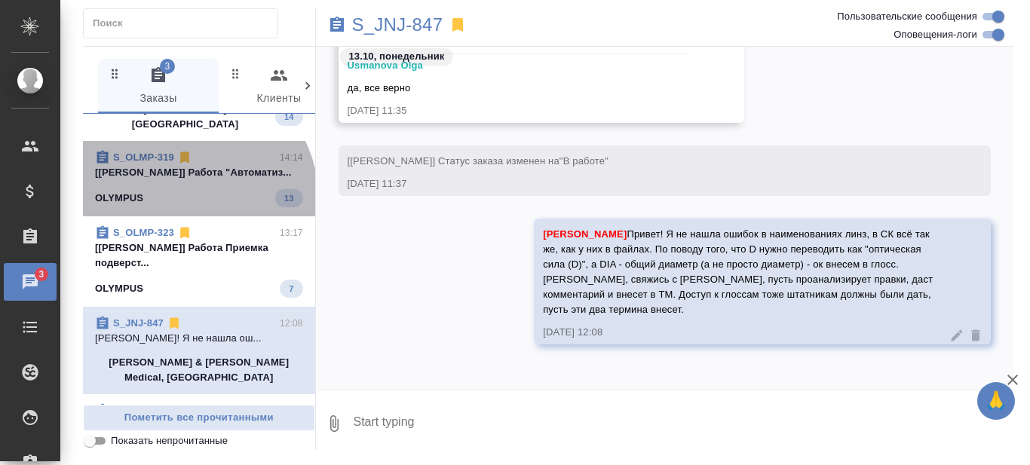
click at [183, 204] on span "S_OLMP-319 14:14 [Сергеева Анастасия] Работа "Автоматиз... OLYMPUS 13" at bounding box center [199, 178] width 208 height 57
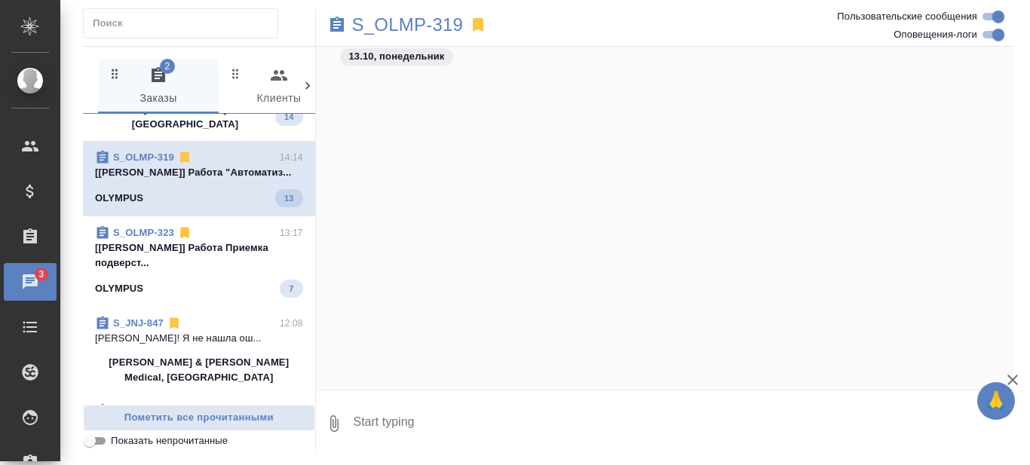
scroll to position [104577, 0]
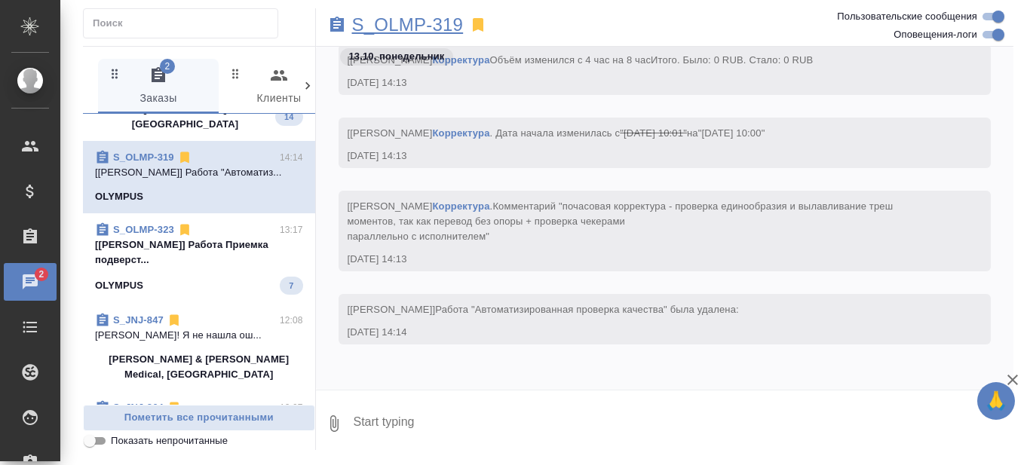
click at [429, 29] on p "S_OLMP-319" at bounding box center [408, 24] width 112 height 15
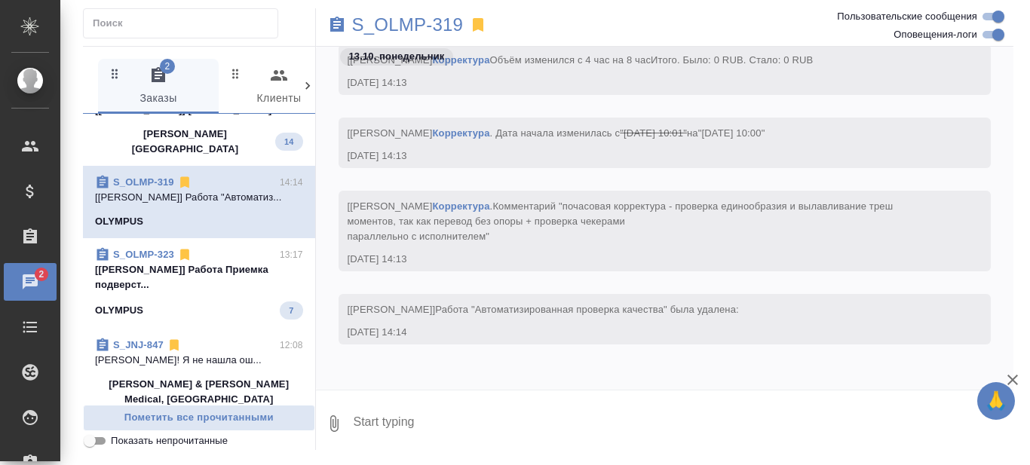
scroll to position [0, 0]
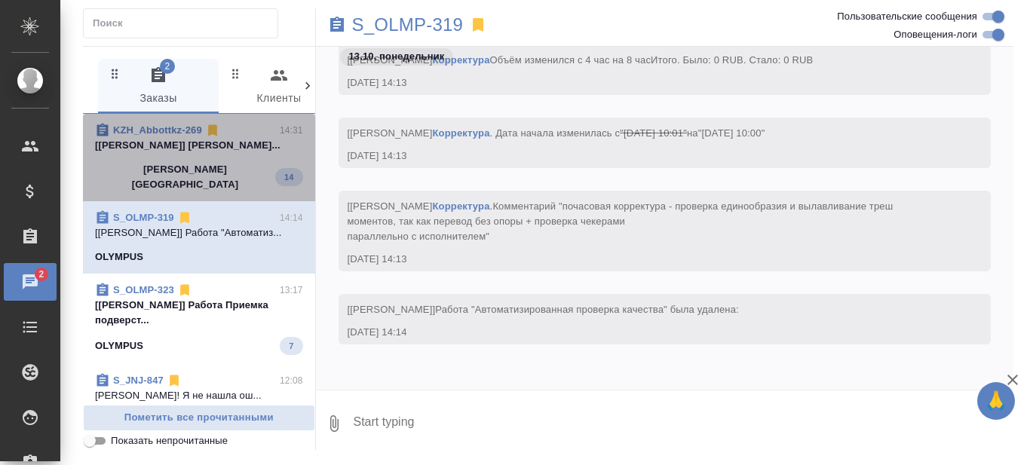
click at [216, 153] on p "[Matveeva Anastasia] Работа Лингвистичес..." at bounding box center [199, 145] width 208 height 15
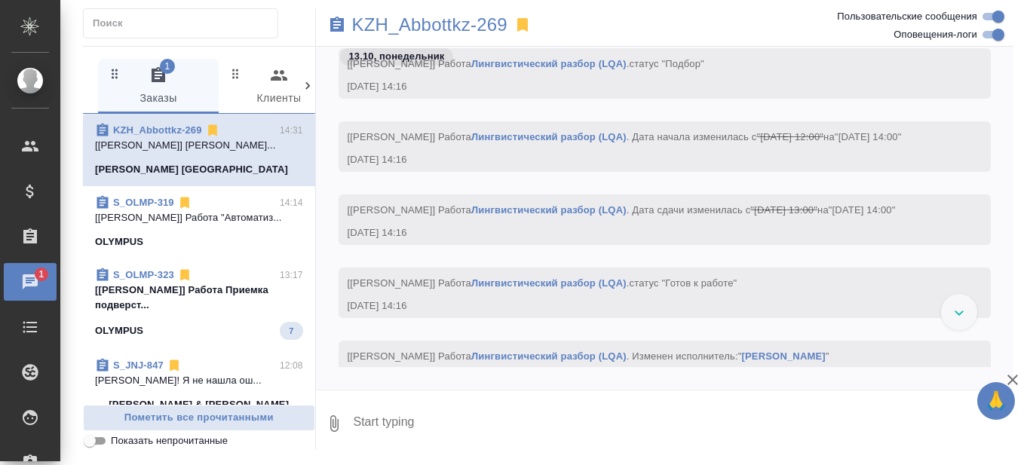
scroll to position [24494, 0]
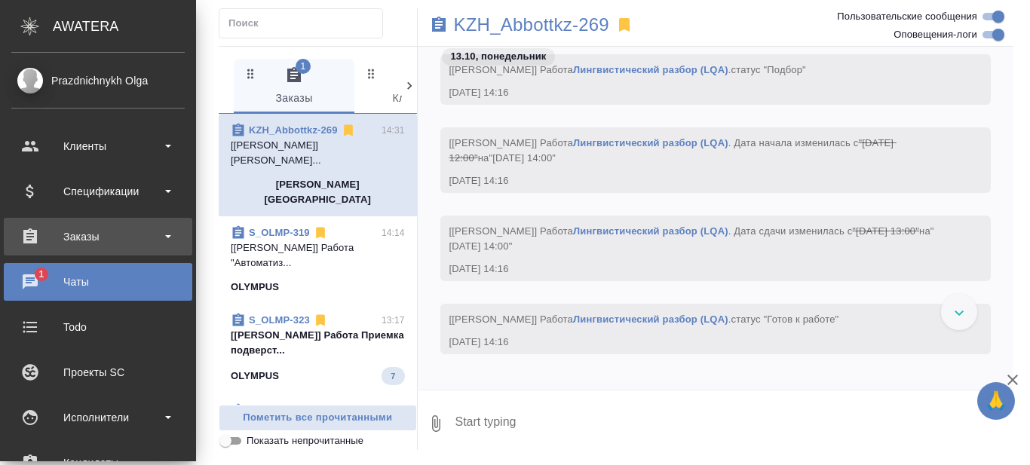
click at [165, 236] on div "Заказы" at bounding box center [97, 236] width 173 height 23
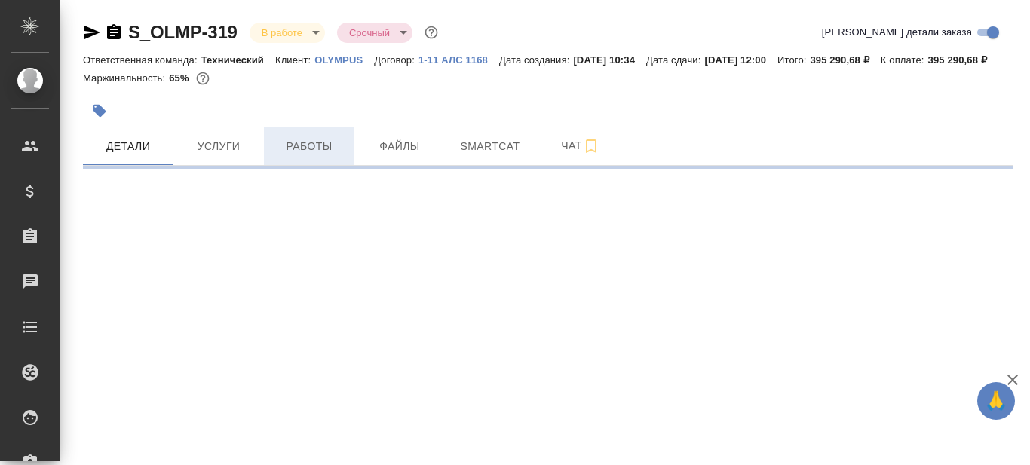
select select "RU"
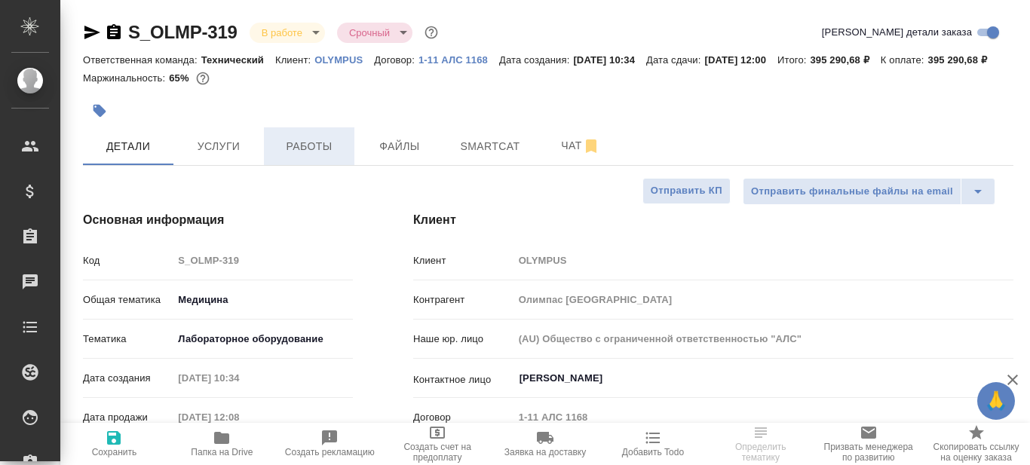
type textarea "x"
click at [315, 156] on span "Работы" at bounding box center [309, 146] width 72 height 19
type input "[PERSON_NAME]"
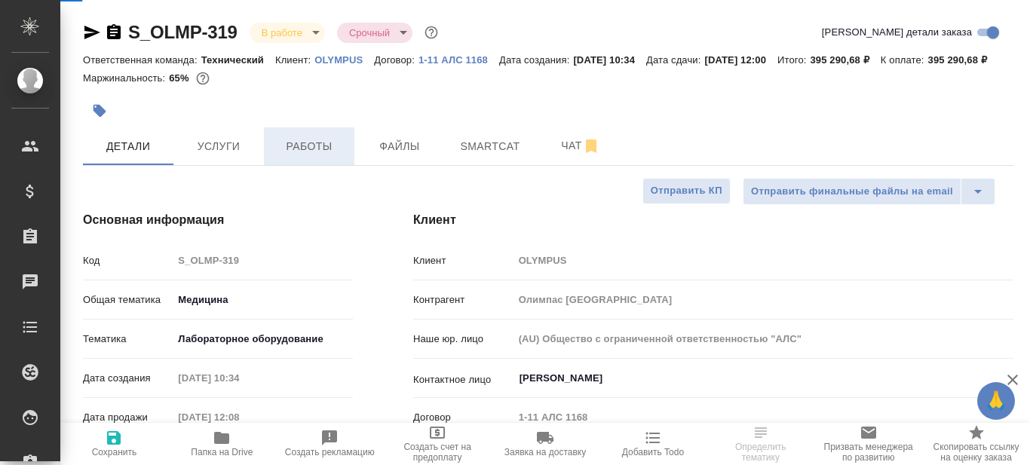
type input "Комаров Роман"
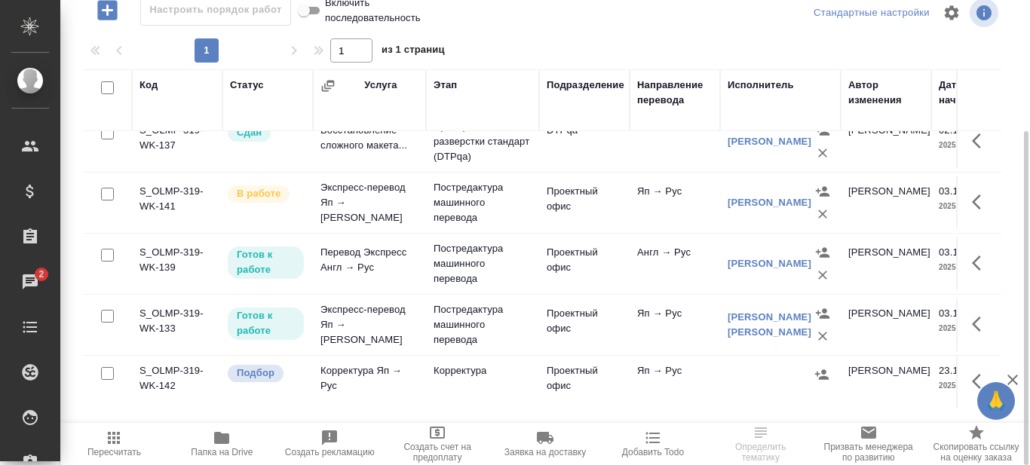
scroll to position [338, 0]
click at [771, 314] on link "[PERSON_NAME] [PERSON_NAME]" at bounding box center [770, 324] width 84 height 26
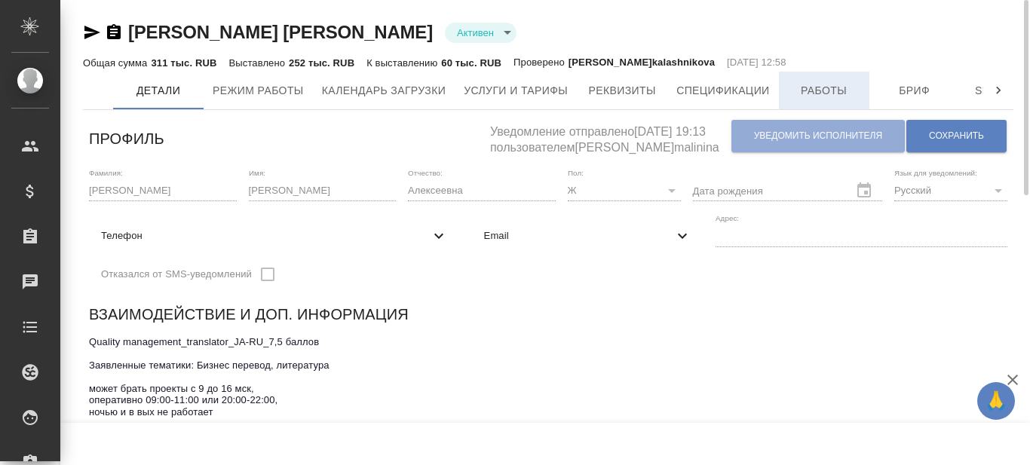
click at [827, 94] on span "Работы" at bounding box center [824, 90] width 72 height 19
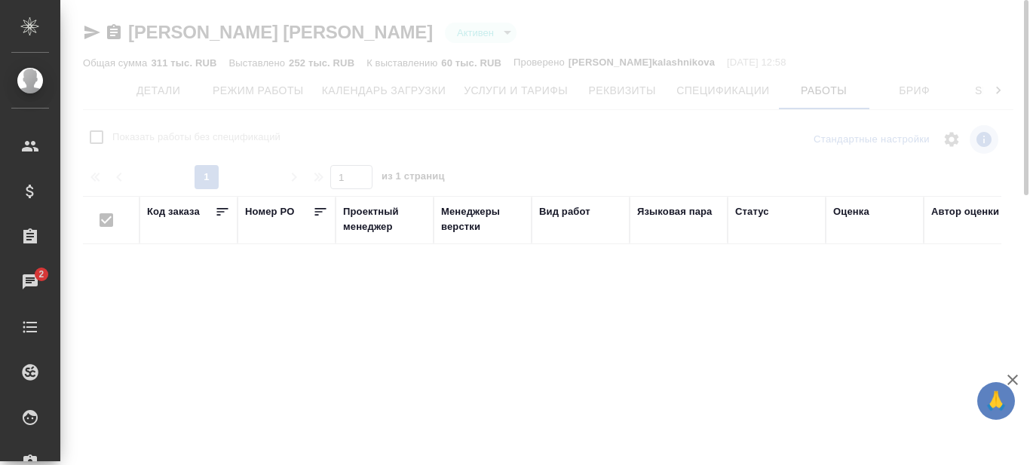
checkbox input "false"
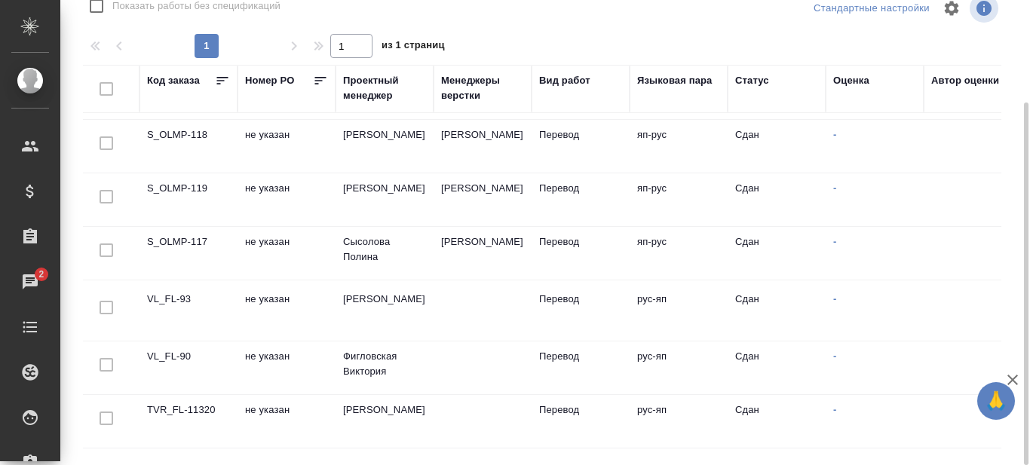
scroll to position [914, 0]
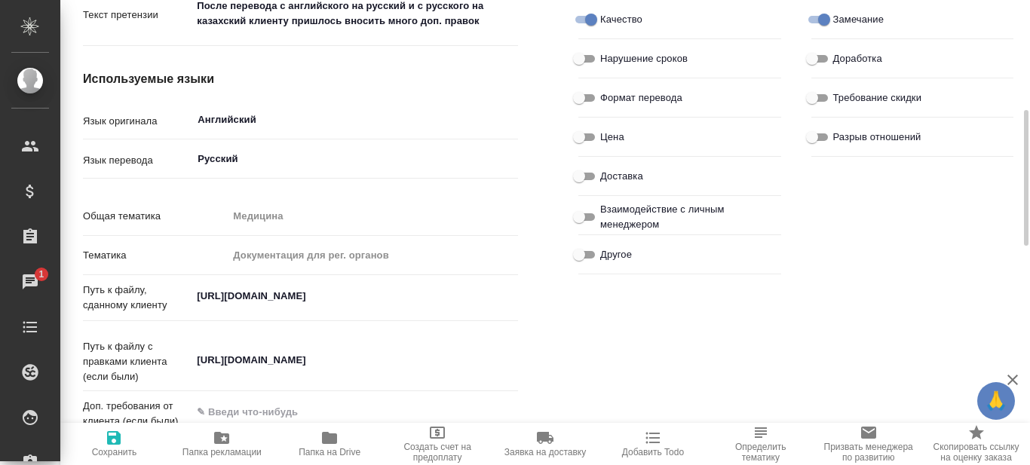
scroll to position [452, 0]
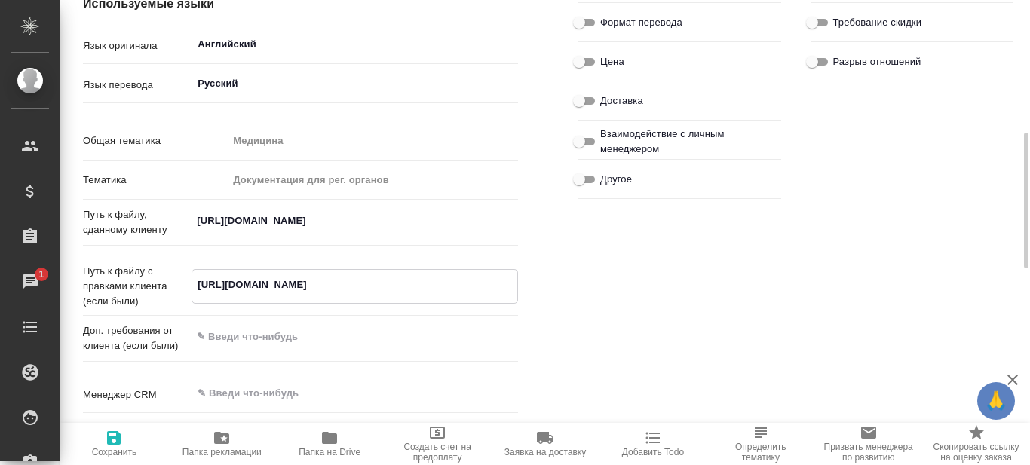
drag, startPoint x: 195, startPoint y: 281, endPoint x: 438, endPoint y: 278, distance: 242.8
click at [438, 278] on textarea "https://drive.awatera.com/s/z3A7QNd9mdG5eS5" at bounding box center [354, 285] width 325 height 26
click at [597, 326] on div "Контактное лицо Ибраимова Айнур Канал поступления Письмо по электронной почте ​…" at bounding box center [795, 91] width 495 height 718
click at [334, 445] on icon "button" at bounding box center [329, 438] width 18 height 18
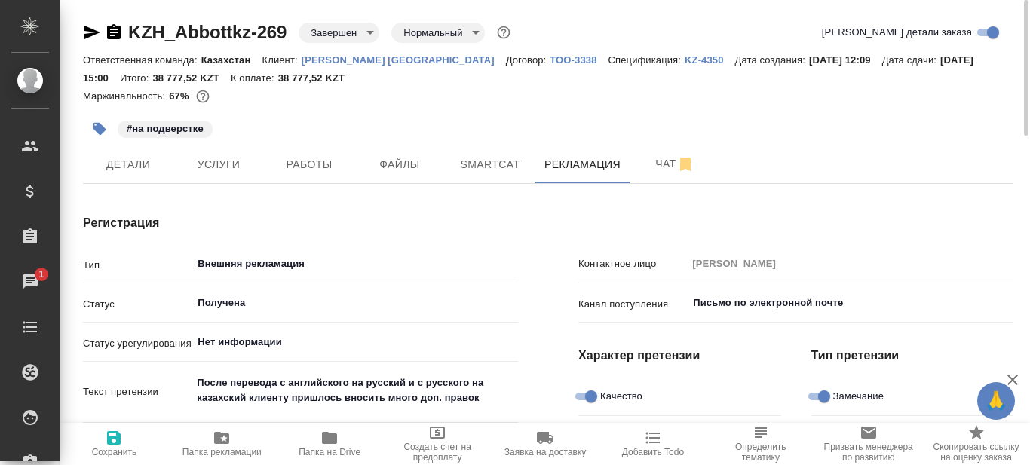
scroll to position [226, 0]
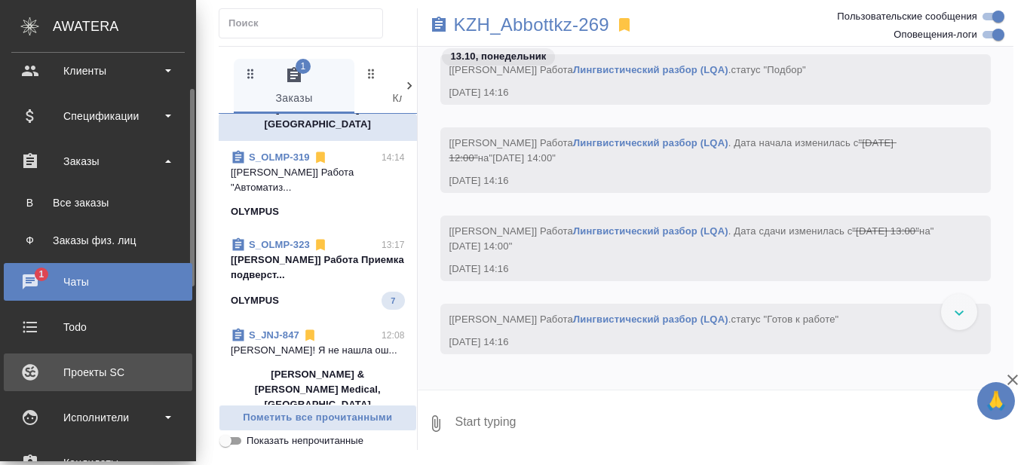
scroll to position [151, 0]
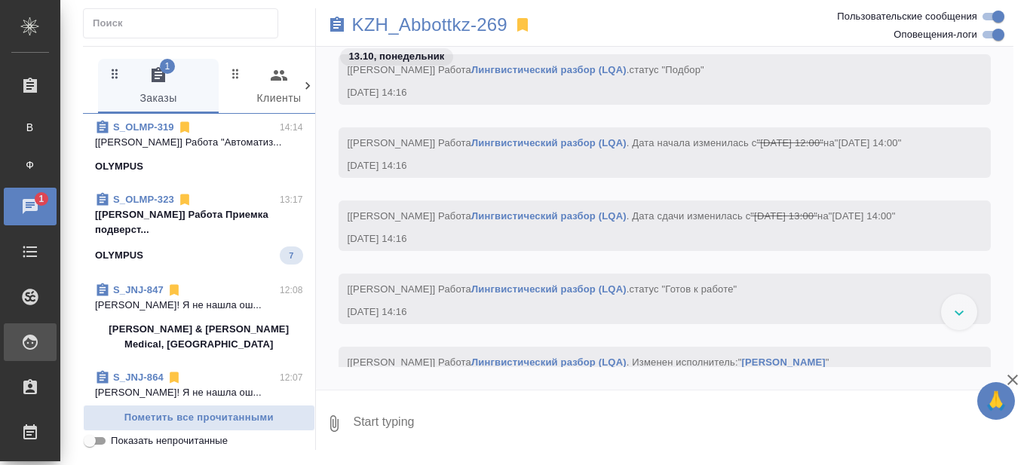
click at [30, 340] on div "Исполнители" at bounding box center [11, 342] width 38 height 23
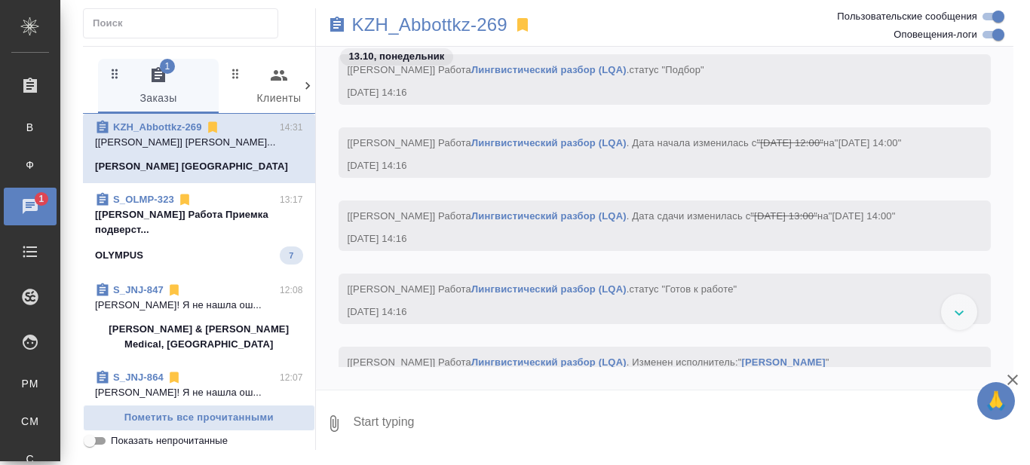
scroll to position [0, 0]
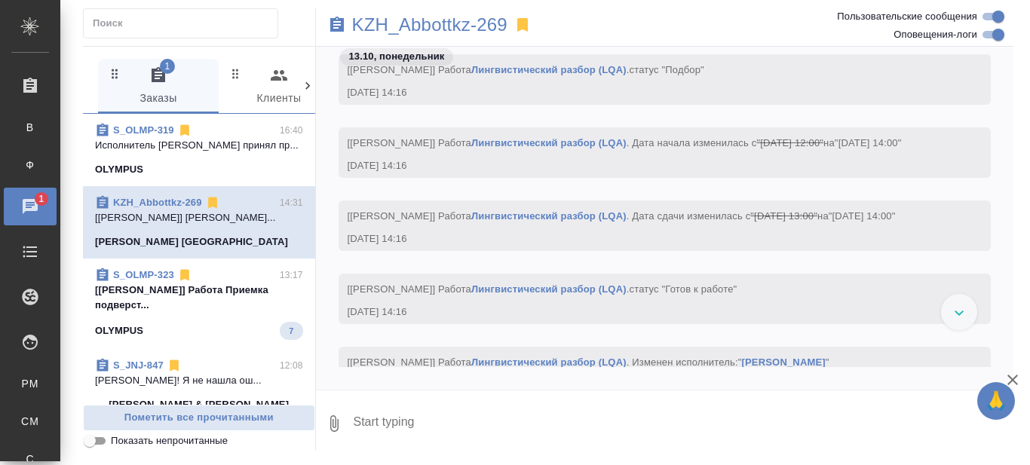
click at [190, 340] on div "OLYMPUS 7" at bounding box center [199, 331] width 208 height 18
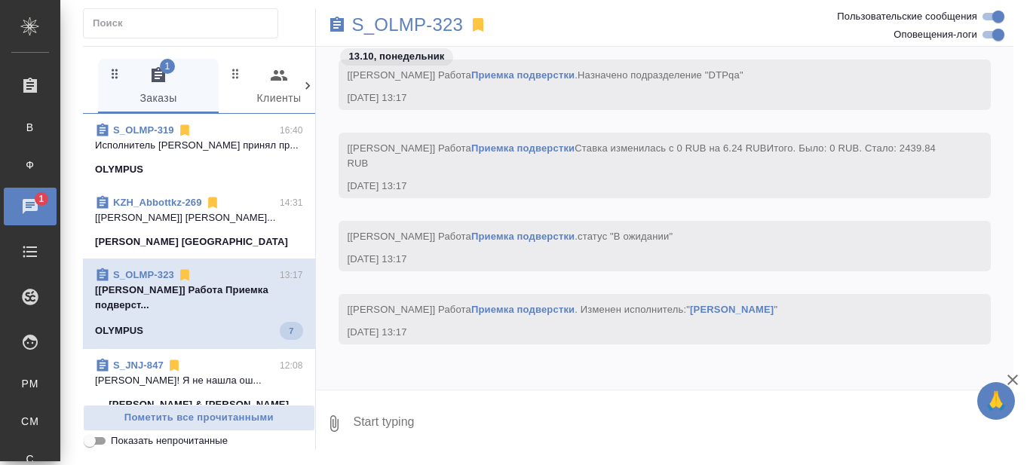
scroll to position [15047, 0]
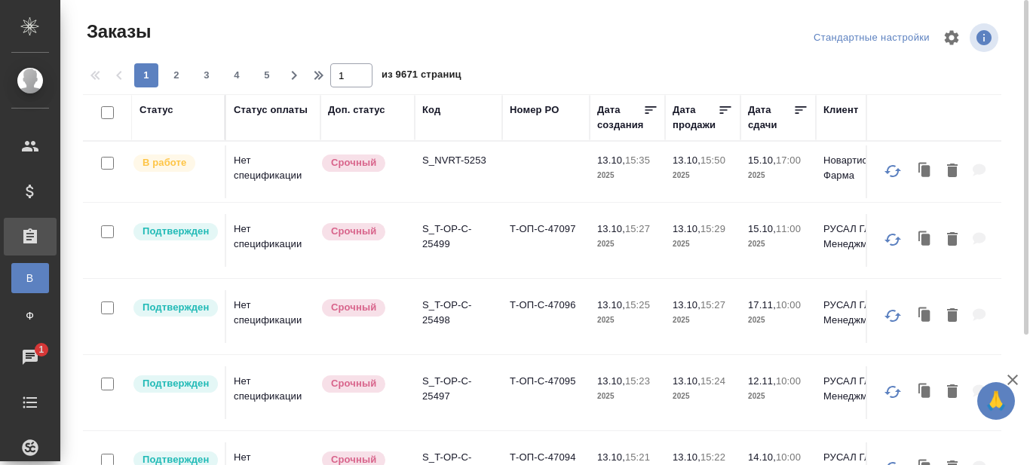
click at [573, 47] on div at bounding box center [548, 38] width 310 height 36
click at [619, 127] on div "Дата создания" at bounding box center [620, 118] width 46 height 30
select select "9"
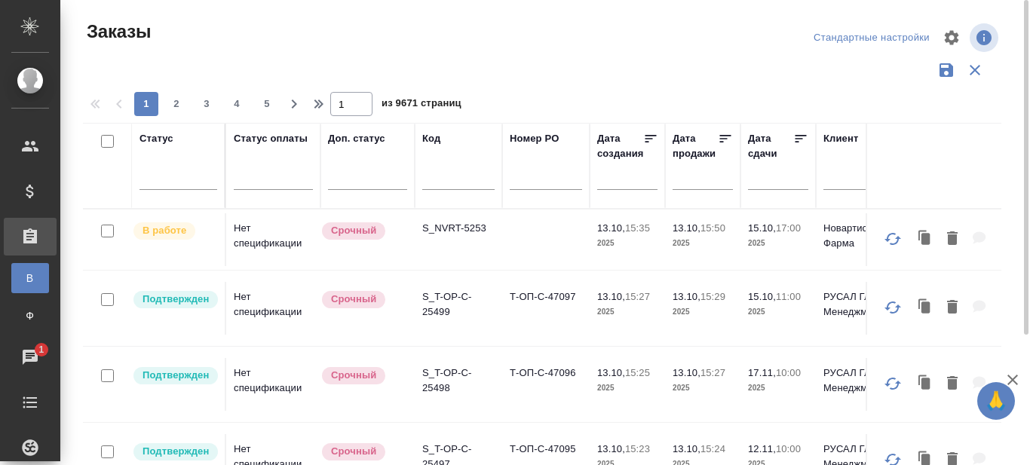
click at [634, 183] on input "text" at bounding box center [631, 177] width 51 height 21
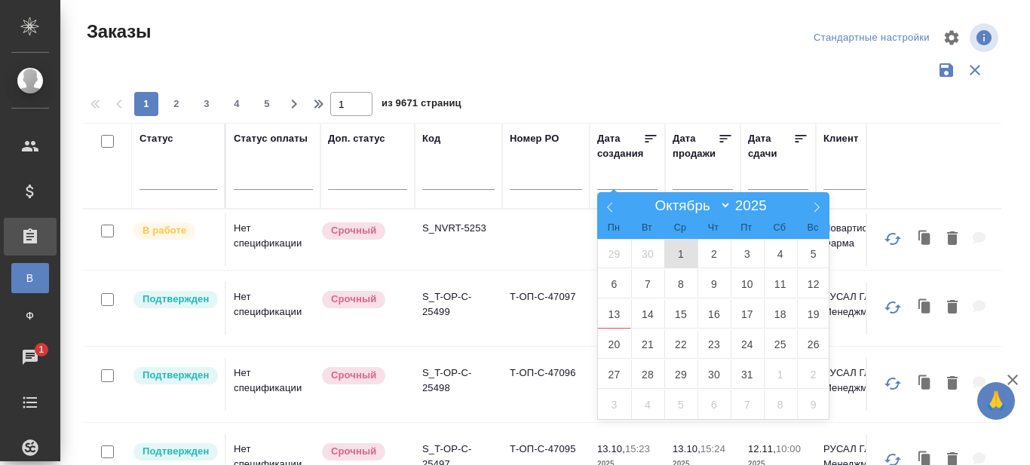
click at [674, 258] on span "1" at bounding box center [680, 253] width 33 height 29
type div "2025-09-30T21:00:00.000Z"
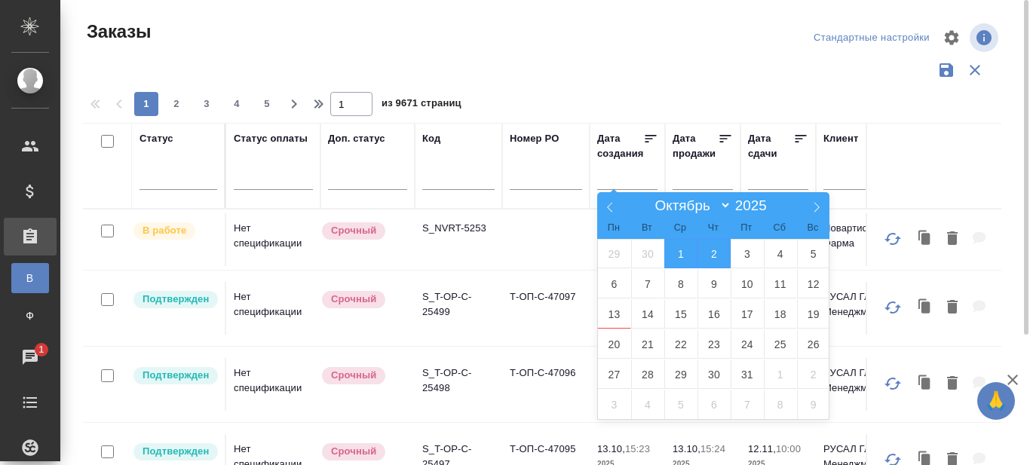
click at [776, 169] on input "text" at bounding box center [782, 177] width 51 height 21
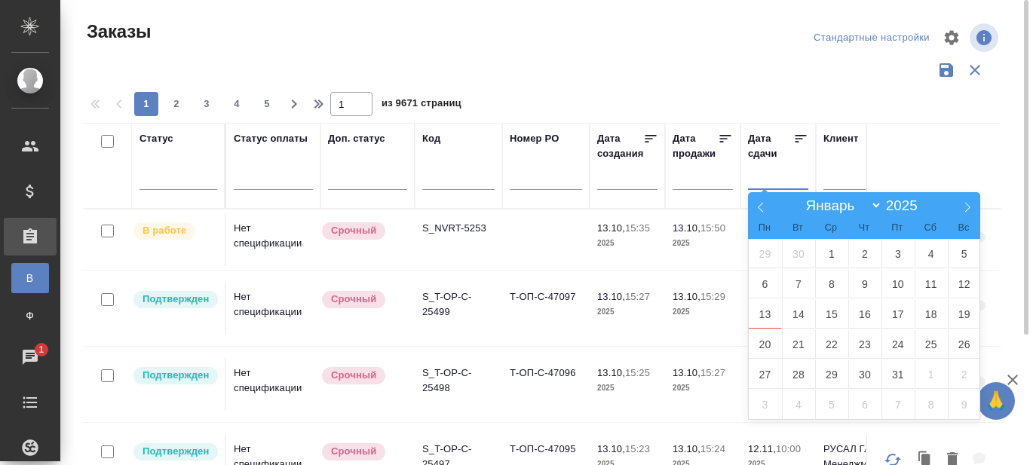
click at [614, 178] on input "text" at bounding box center [631, 177] width 51 height 21
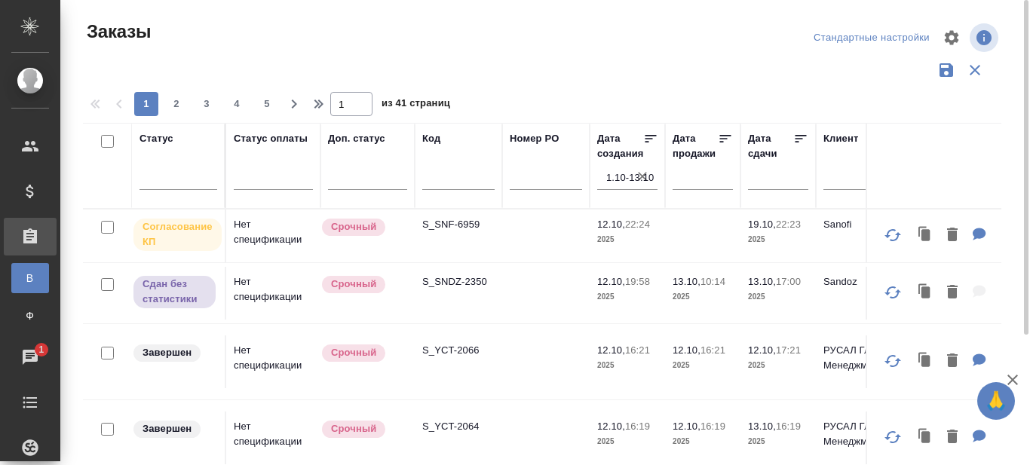
drag, startPoint x: 775, startPoint y: 155, endPoint x: 777, endPoint y: 179, distance: 24.2
click at [776, 155] on div "Дата сдачи" at bounding box center [770, 146] width 45 height 30
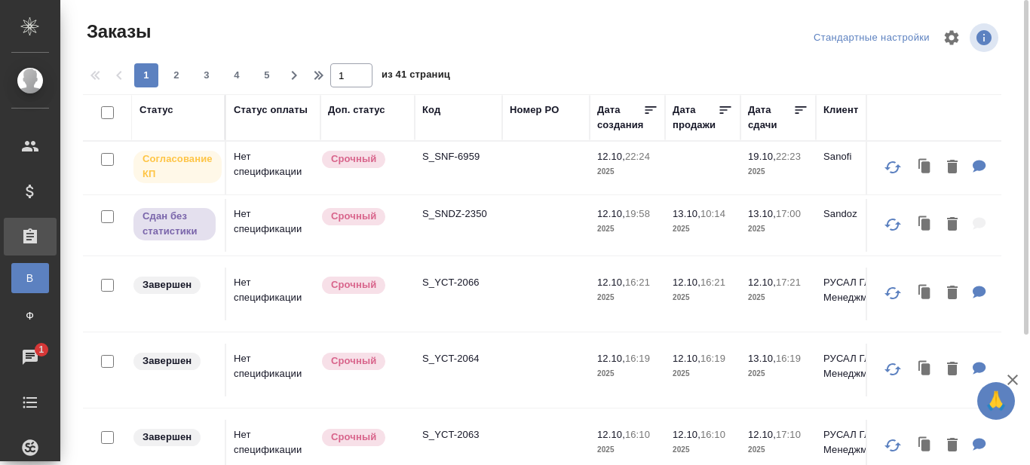
drag, startPoint x: 772, startPoint y: 124, endPoint x: 772, endPoint y: 134, distance: 10.6
click at [772, 124] on div "Дата сдачи" at bounding box center [770, 118] width 45 height 30
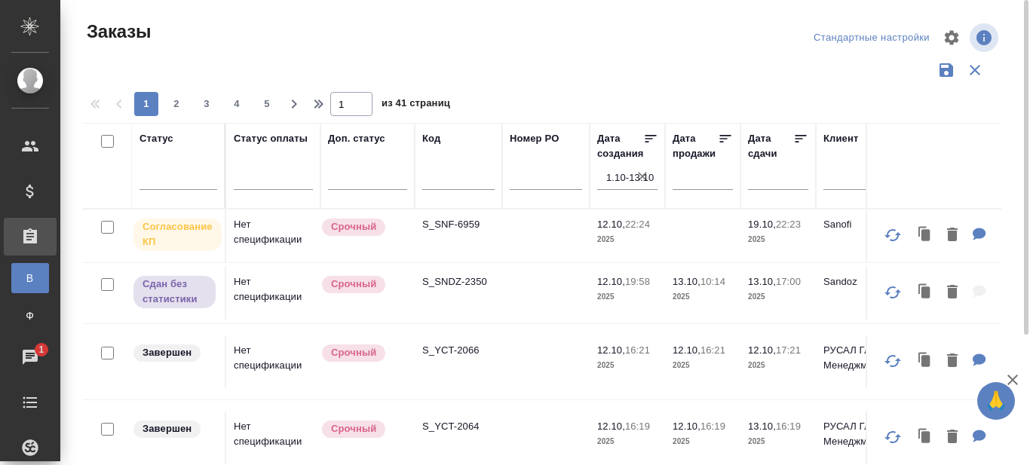
click at [772, 185] on input "text" at bounding box center [782, 177] width 51 height 21
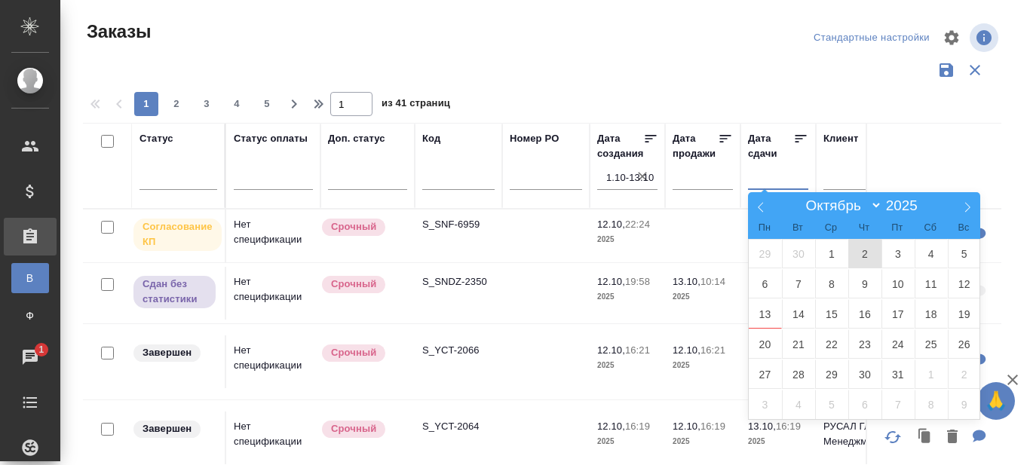
click at [863, 253] on span "2" at bounding box center [864, 253] width 33 height 29
type div "2025-10-01T21:00:00.000Z"
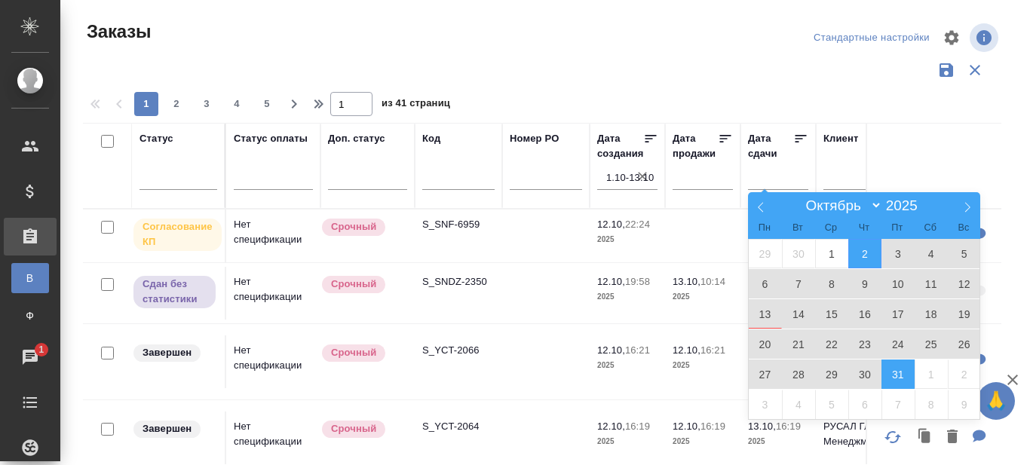
click at [900, 379] on span "31" at bounding box center [898, 374] width 33 height 29
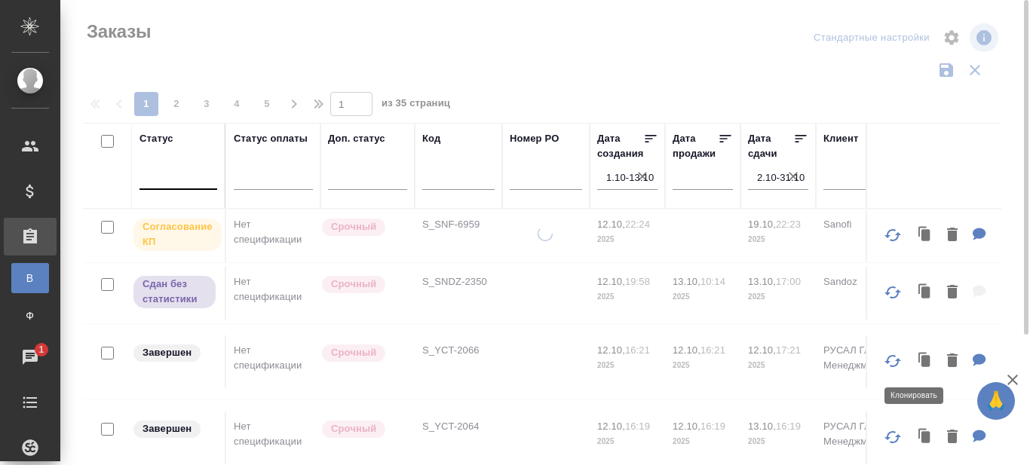
click at [170, 179] on div at bounding box center [179, 175] width 78 height 22
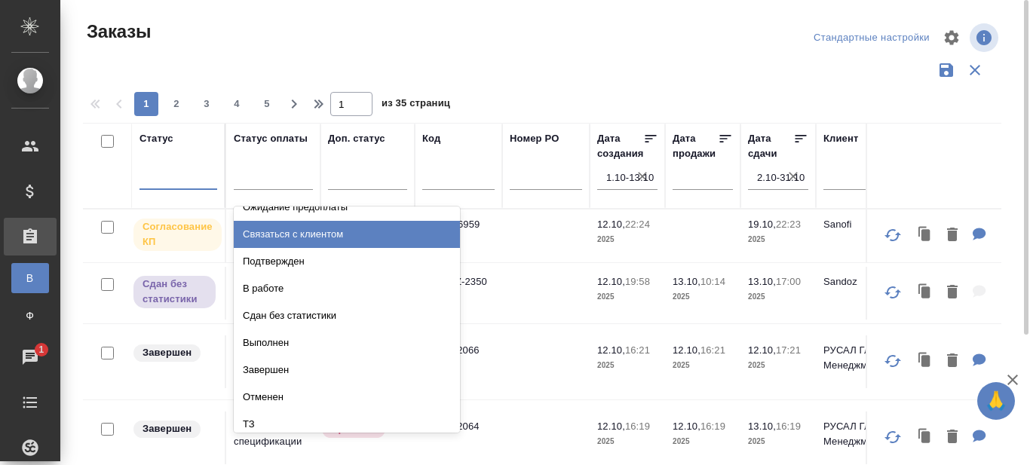
scroll to position [106, 0]
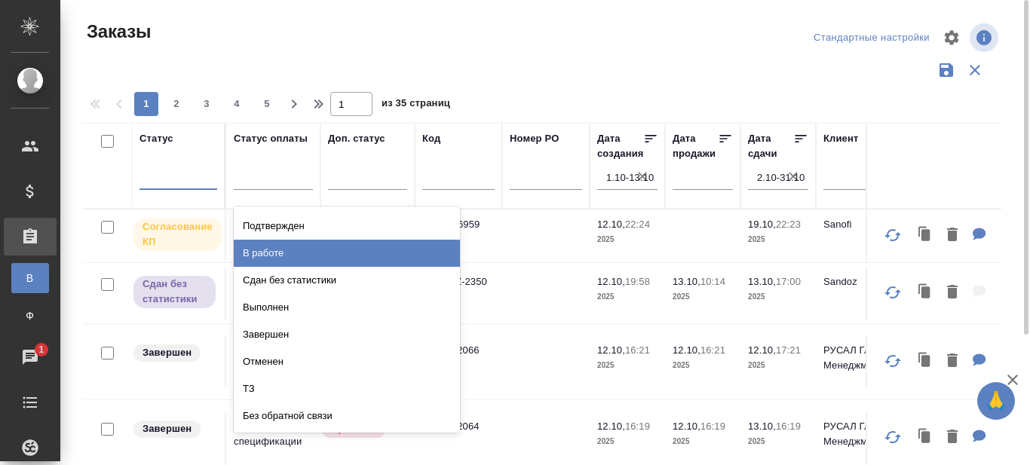
click at [265, 254] on div "В работе" at bounding box center [347, 253] width 226 height 27
click at [155, 182] on div at bounding box center [179, 175] width 78 height 22
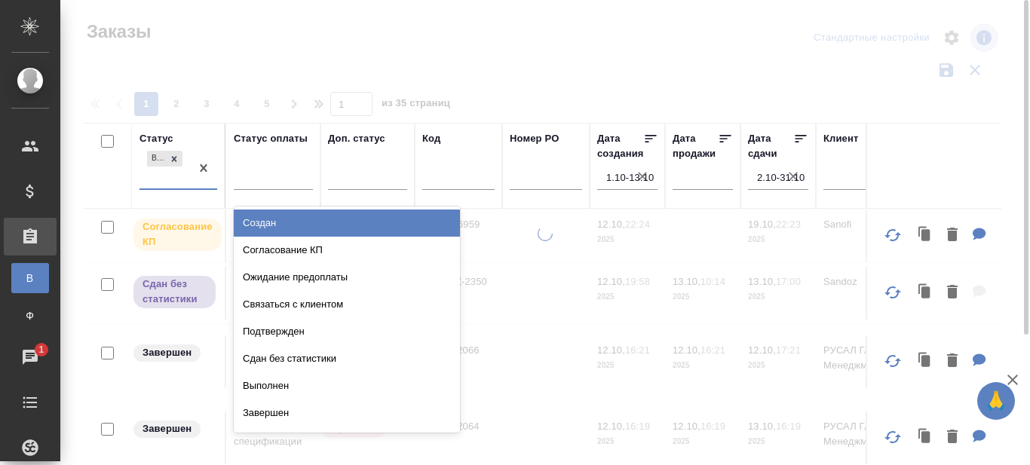
click at [278, 331] on div "Подтвержден" at bounding box center [347, 331] width 226 height 27
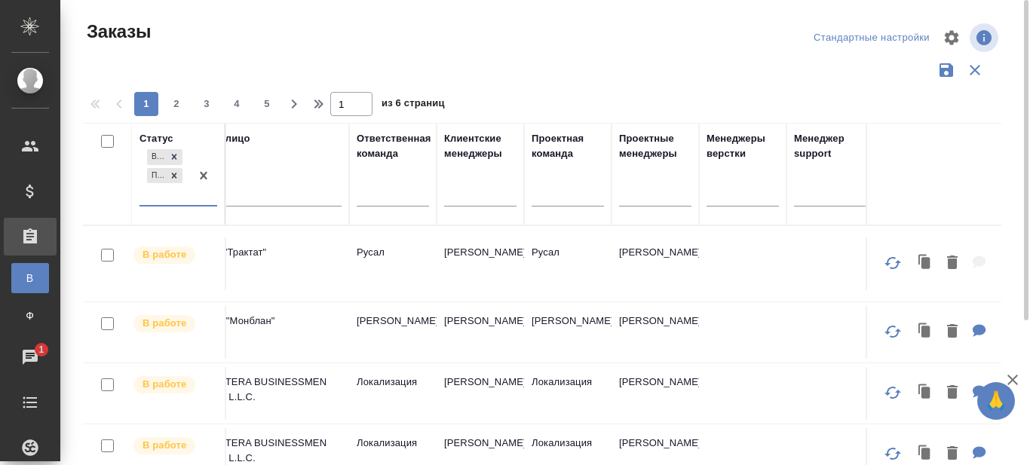
scroll to position [0, 990]
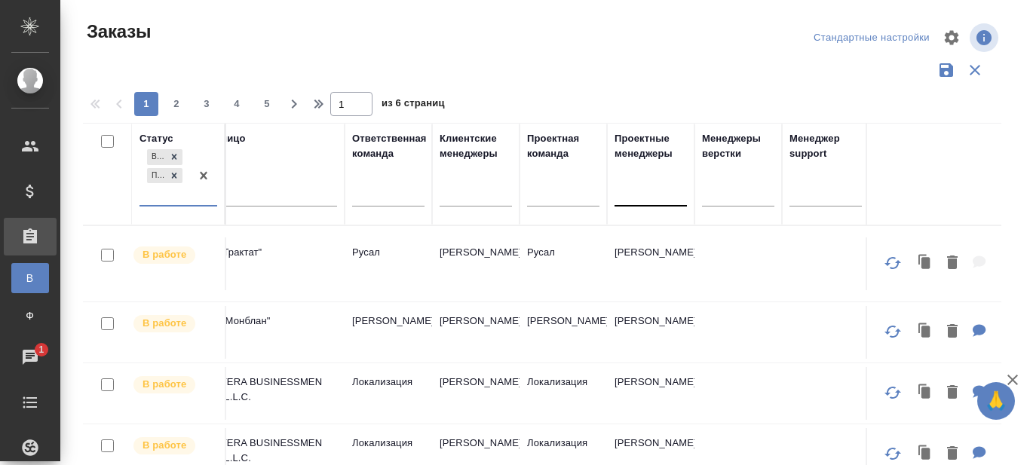
click at [644, 198] on div at bounding box center [651, 192] width 72 height 22
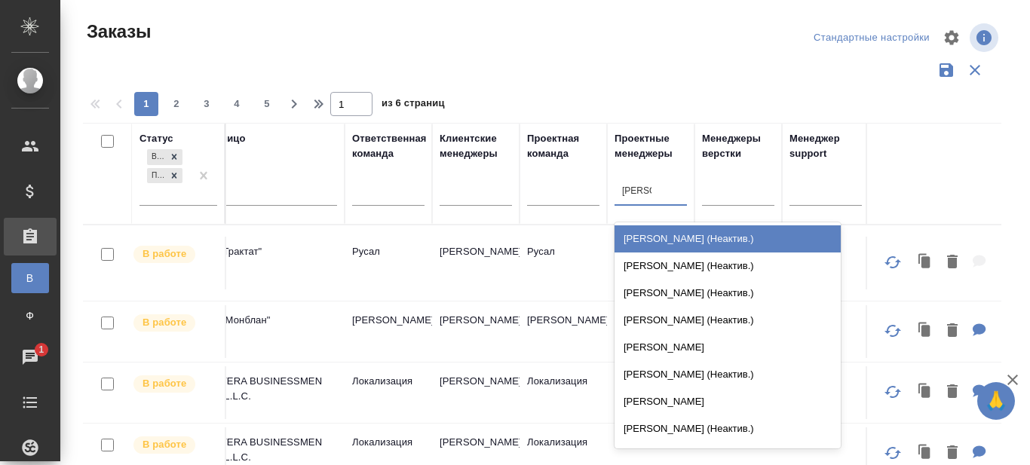
type input "сергеева"
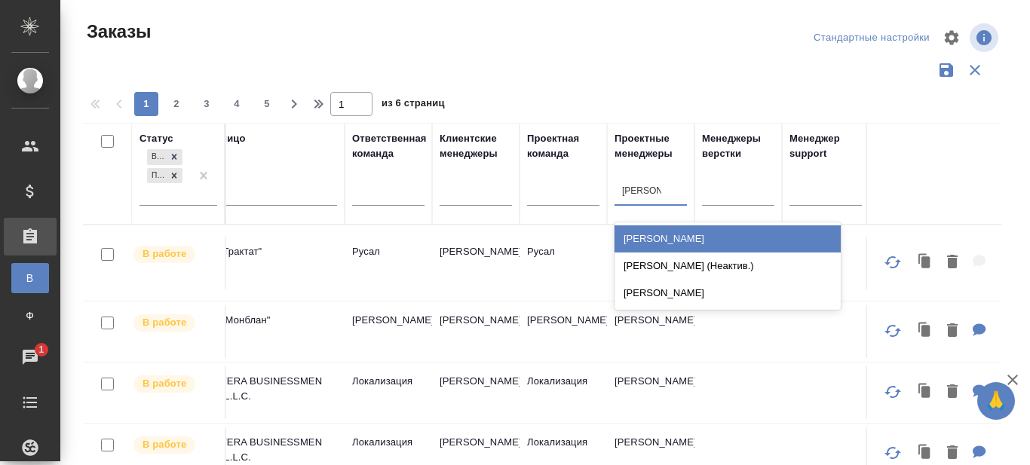
click at [670, 238] on div "Сергеева Анастасия" at bounding box center [728, 238] width 226 height 27
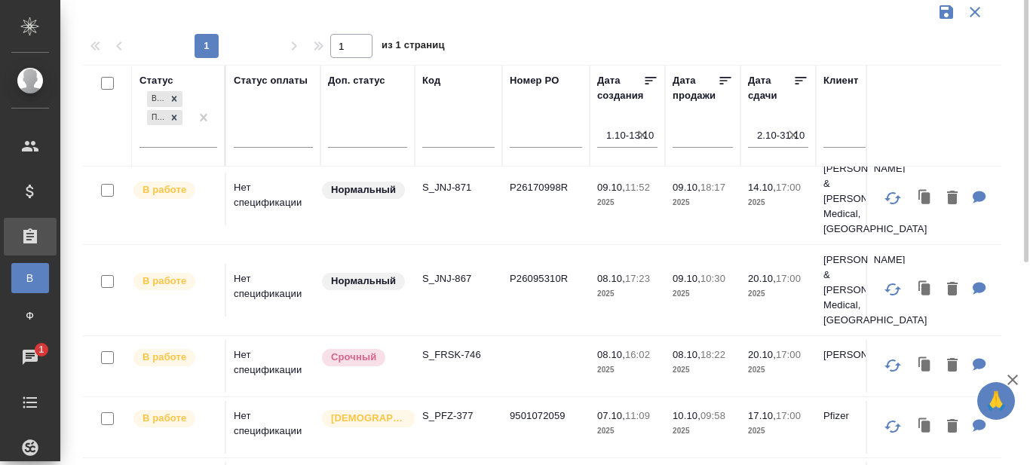
scroll to position [0, 0]
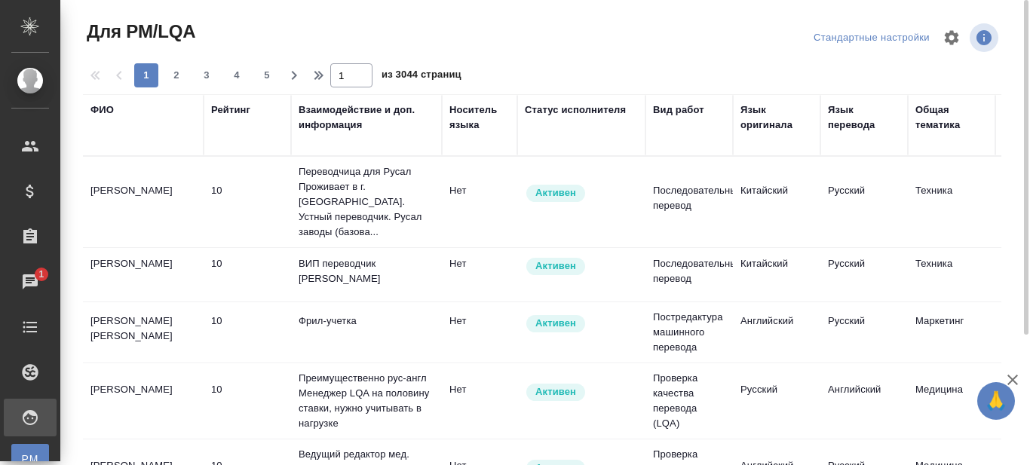
click at [98, 113] on div "ФИО" at bounding box center [101, 110] width 23 height 15
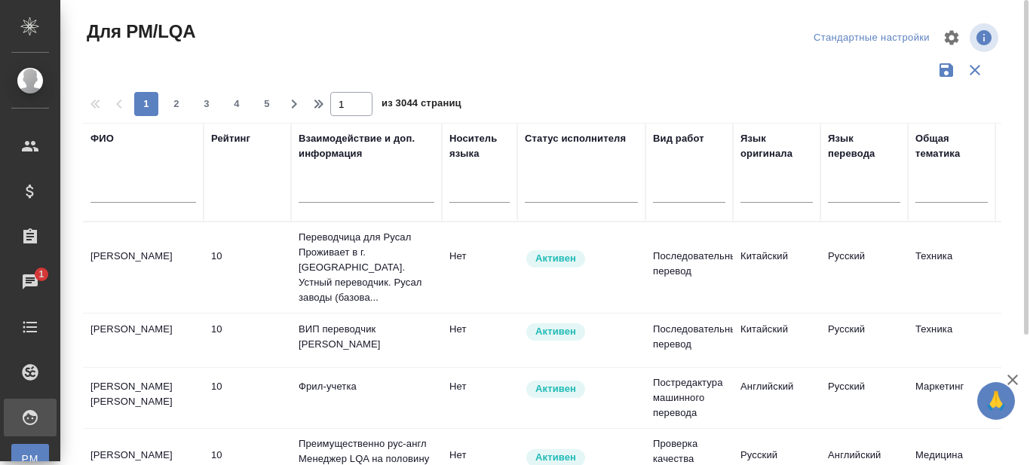
click at [118, 195] on input "text" at bounding box center [143, 193] width 106 height 19
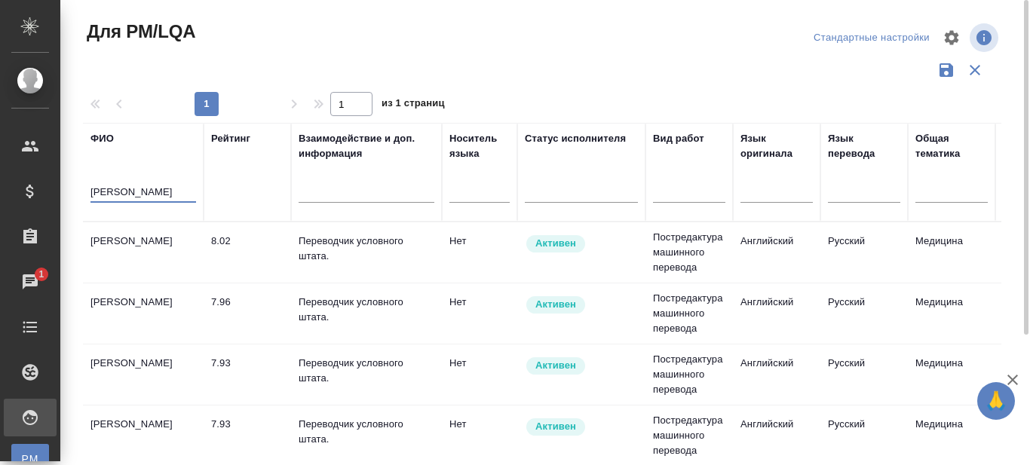
type input "[PERSON_NAME]"
click at [142, 241] on td "[PERSON_NAME]" at bounding box center [143, 252] width 121 height 53
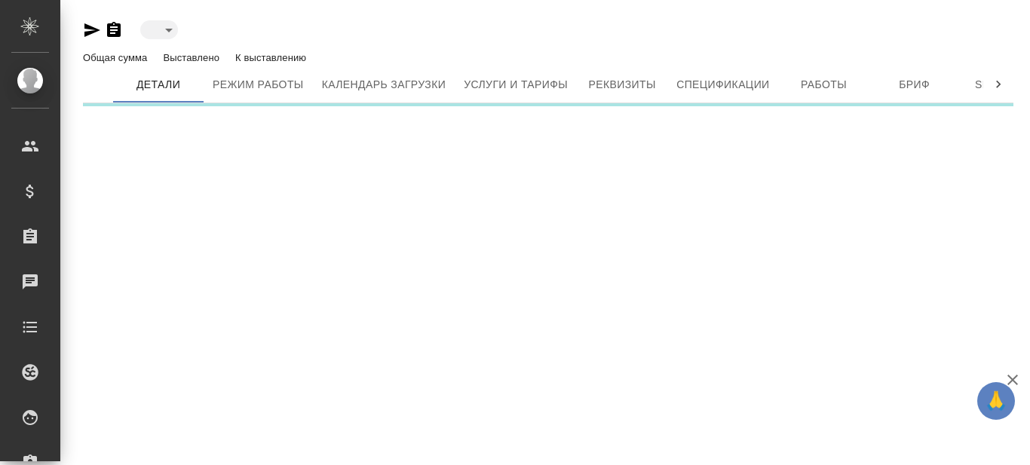
type input "active"
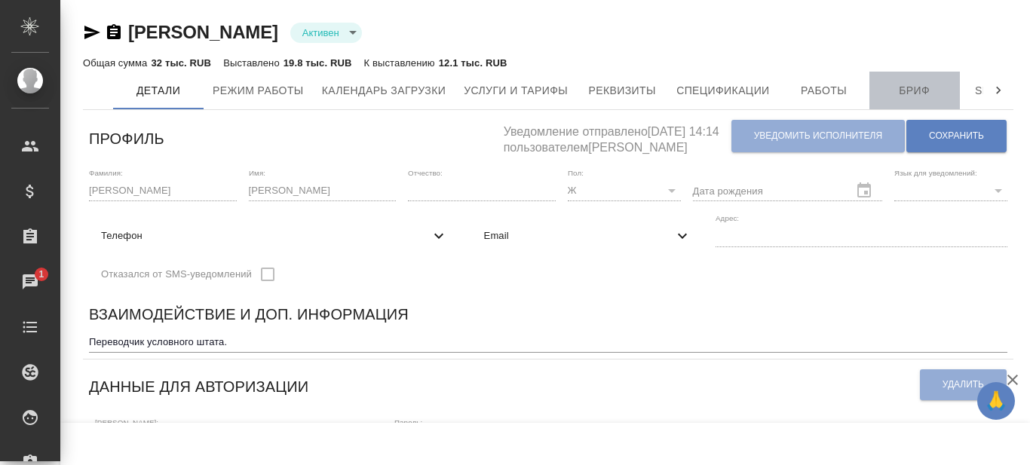
click at [918, 85] on span "Бриф" at bounding box center [915, 90] width 72 height 19
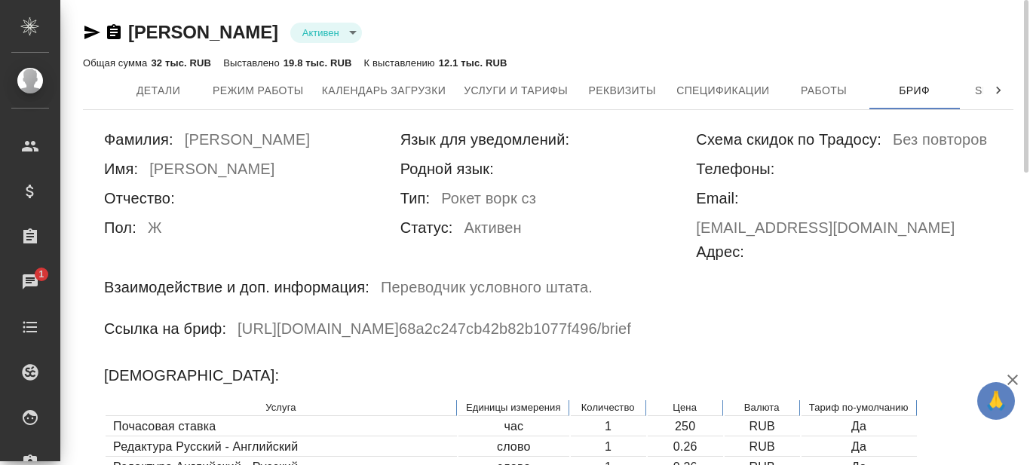
click at [90, 31] on icon "button" at bounding box center [92, 33] width 16 height 14
click at [805, 90] on span "Работы" at bounding box center [824, 90] width 72 height 19
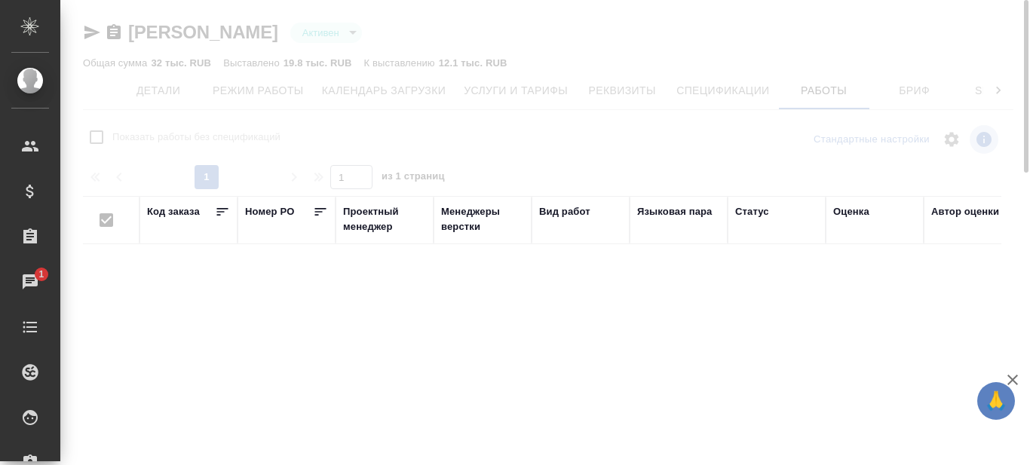
checkbox input "false"
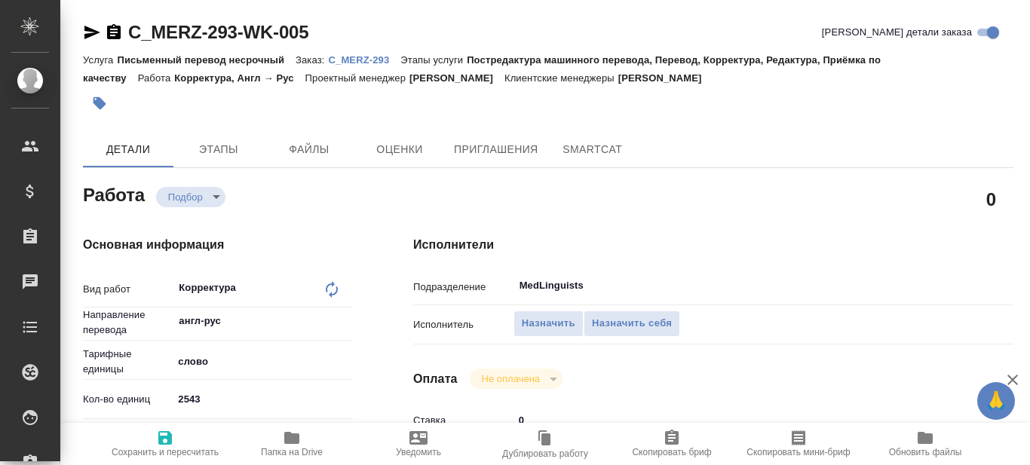
type textarea "x"
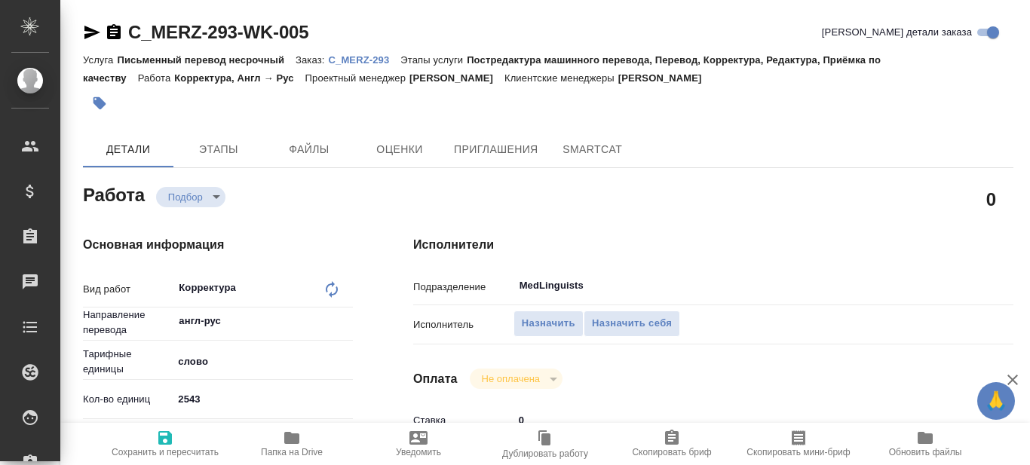
type textarea "x"
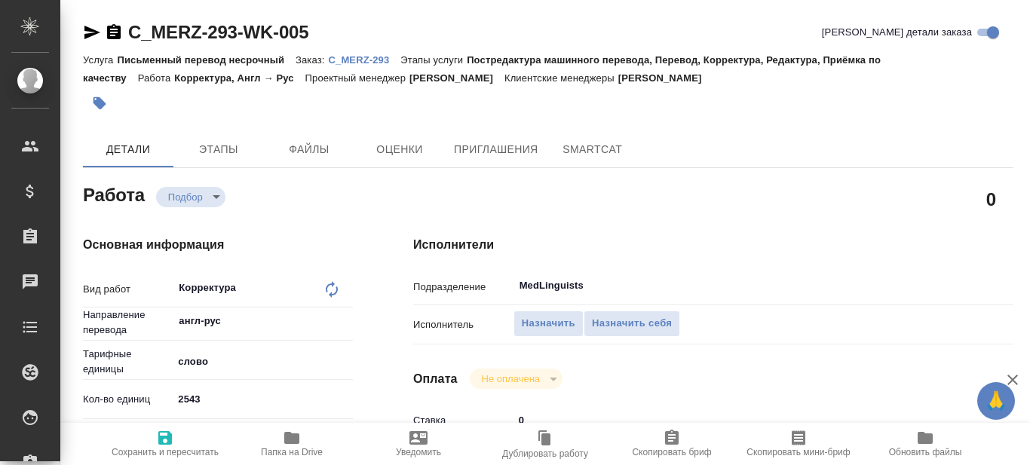
click at [362, 59] on p "C_MERZ-293" at bounding box center [364, 59] width 72 height 11
type textarea "x"
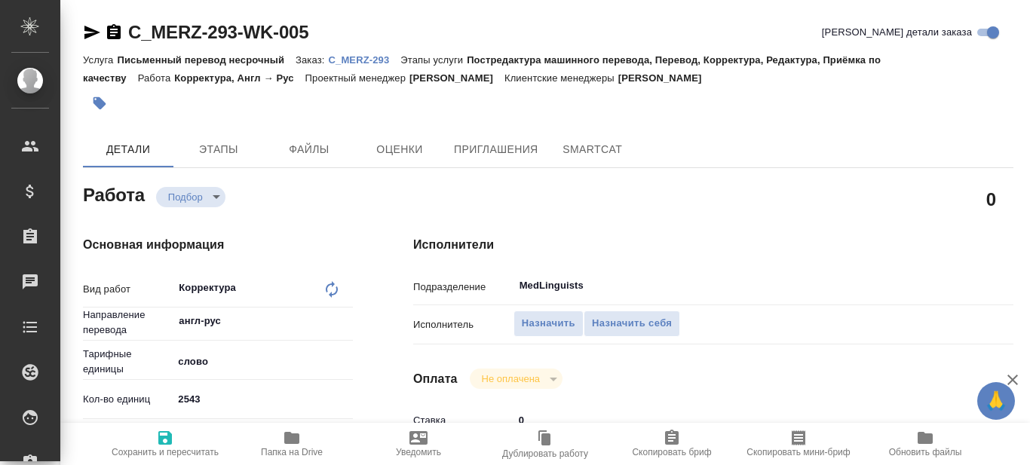
type textarea "x"
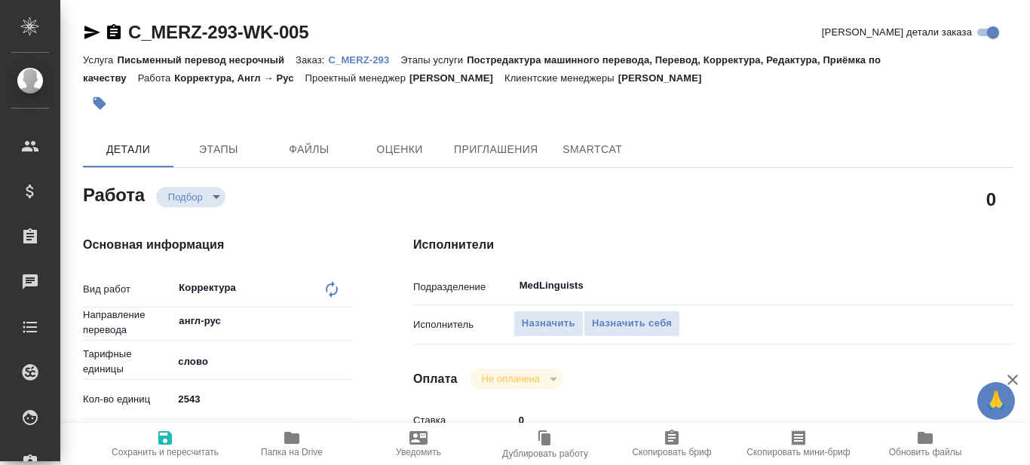
type textarea "x"
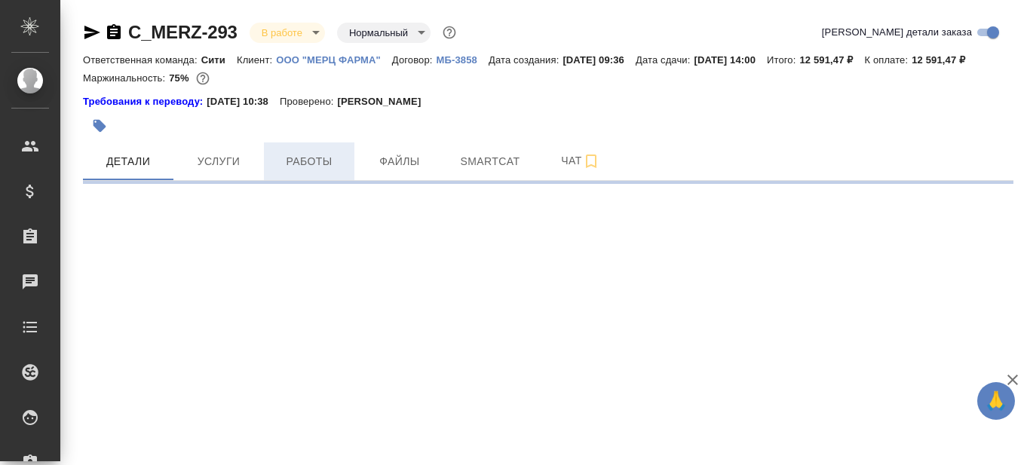
select select "RU"
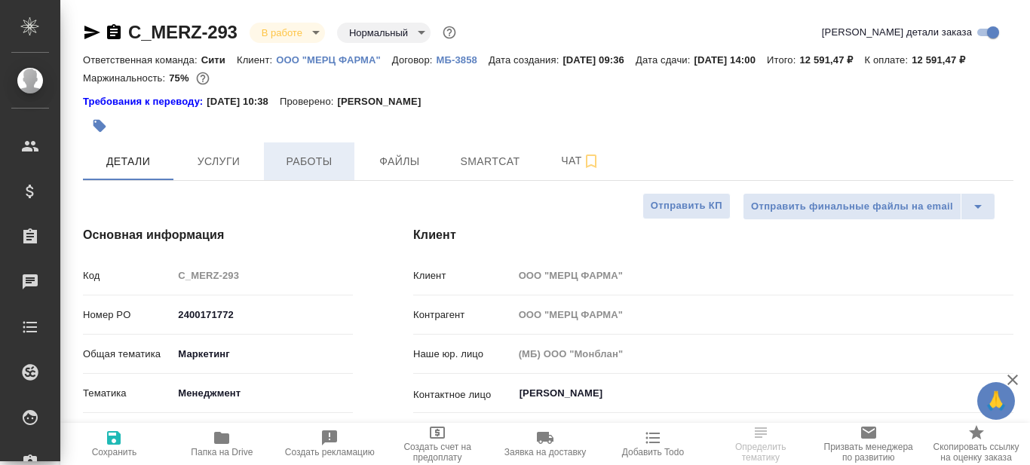
type textarea "x"
click at [315, 171] on span "Работы" at bounding box center [309, 161] width 72 height 19
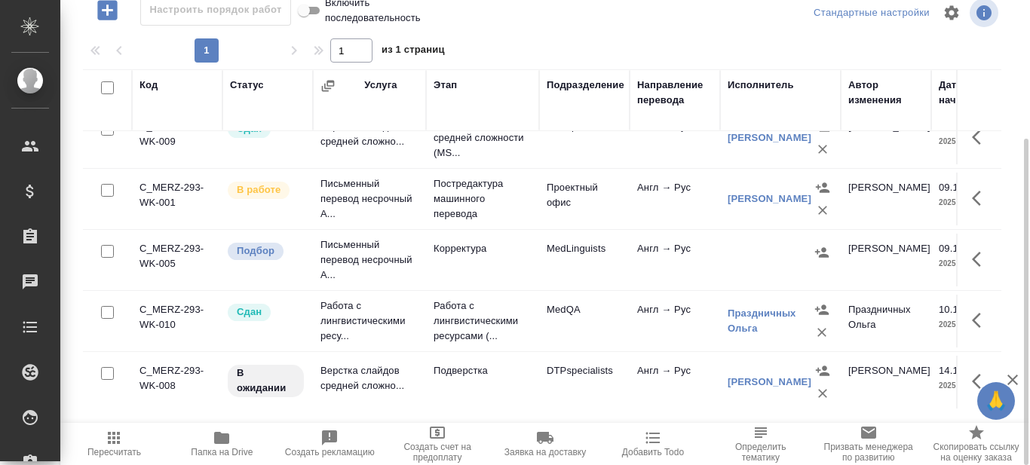
scroll to position [40, 0]
